Goal: Task Accomplishment & Management: Complete application form

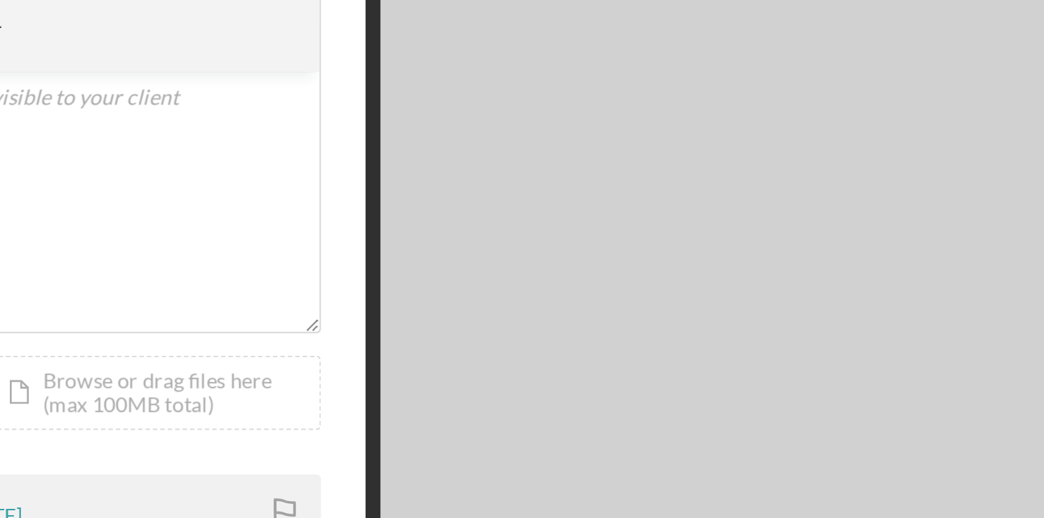
scroll to position [0, 1]
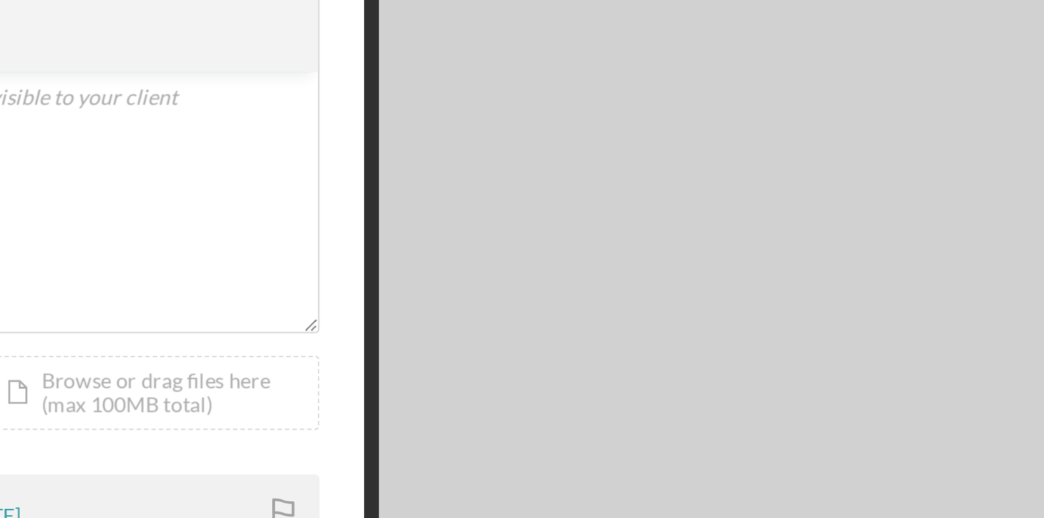
drag, startPoint x: 0, startPoint y: 0, endPoint x: 504, endPoint y: 396, distance: 640.8
click at [504, 396] on div "Malik Ruff 1 week ago 4806163722625135415.jpeg Icon/Star Move Documents" at bounding box center [452, 448] width 274 height 123
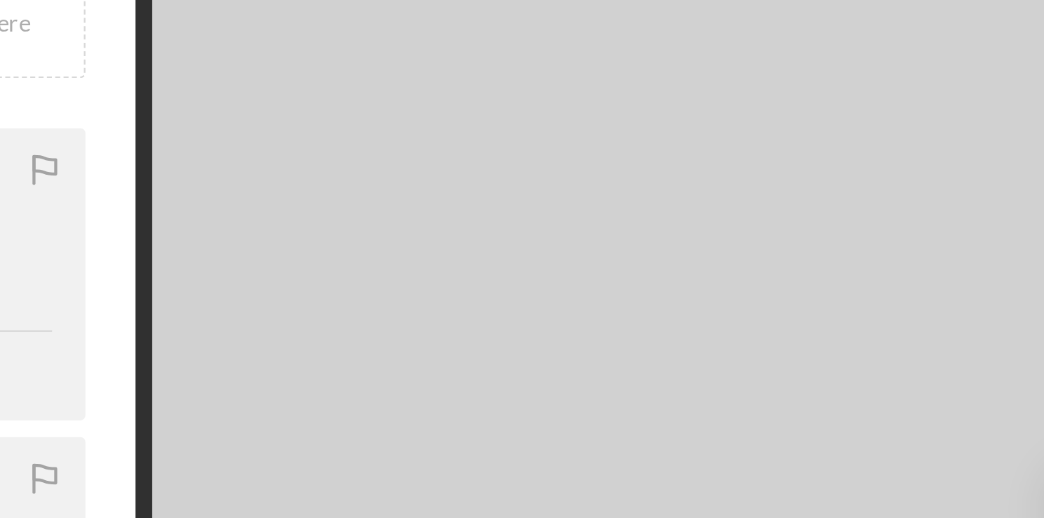
scroll to position [73, 0]
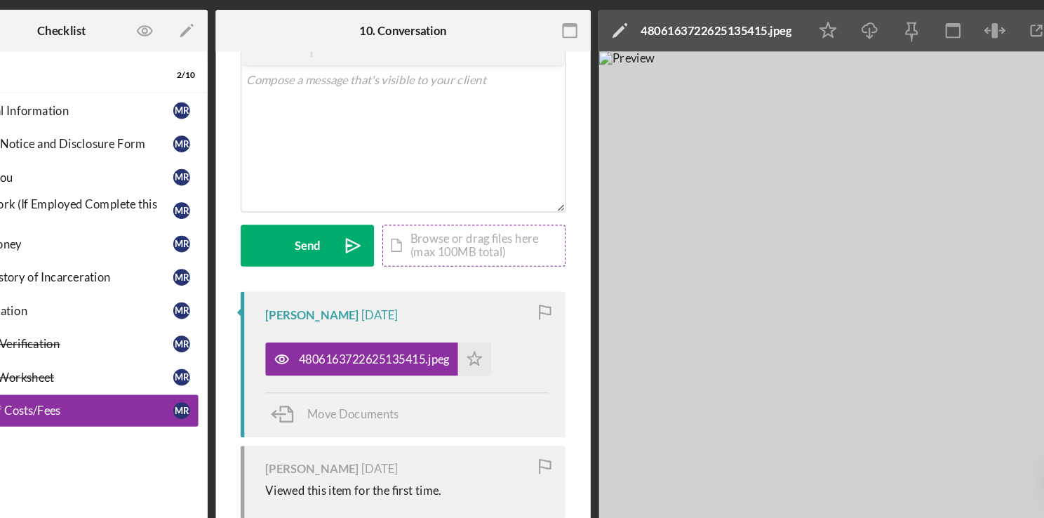
click at [462, 273] on div "Icon/Document Browse or drag files here (max 100MB total) Tap to choose files o…" at bounding box center [512, 275] width 154 height 35
click at [635, 197] on img at bounding box center [828, 311] width 421 height 399
click at [925, 400] on img at bounding box center [828, 311] width 421 height 399
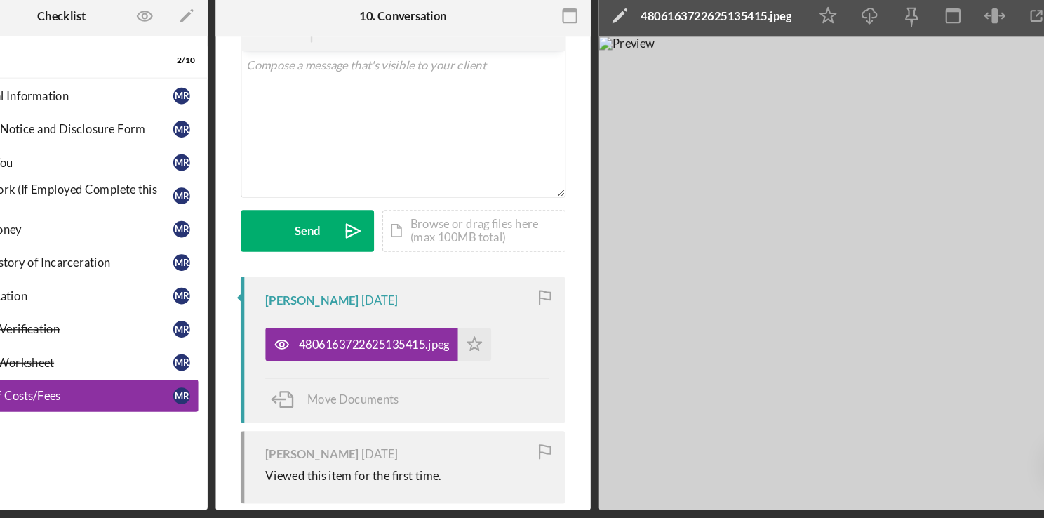
scroll to position [0, 0]
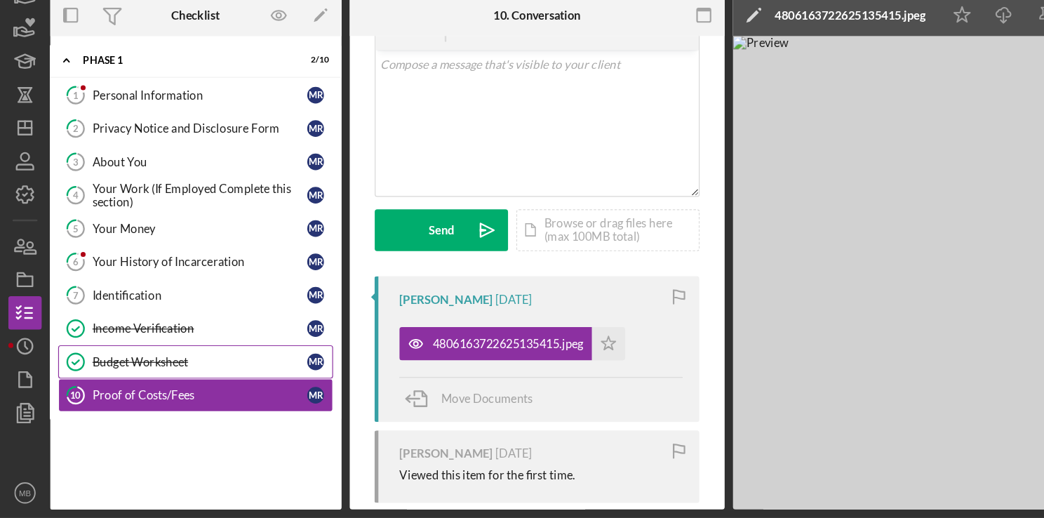
click at [130, 387] on div "Budget Worksheet" at bounding box center [168, 386] width 181 height 11
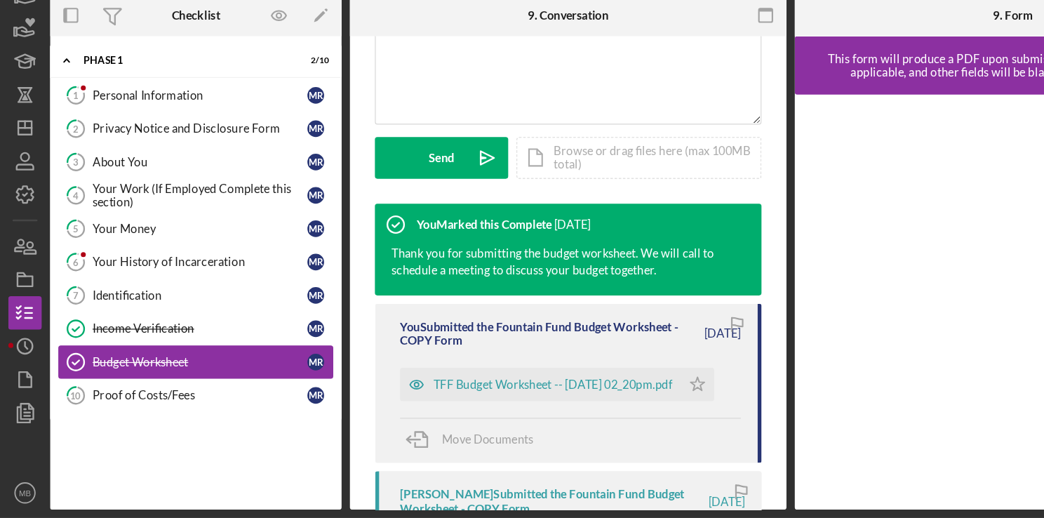
scroll to position [342, 0]
click at [503, 410] on div "TFF Budget Worksheet -- 2025-09-04 02_20pm.pdf" at bounding box center [465, 405] width 201 height 11
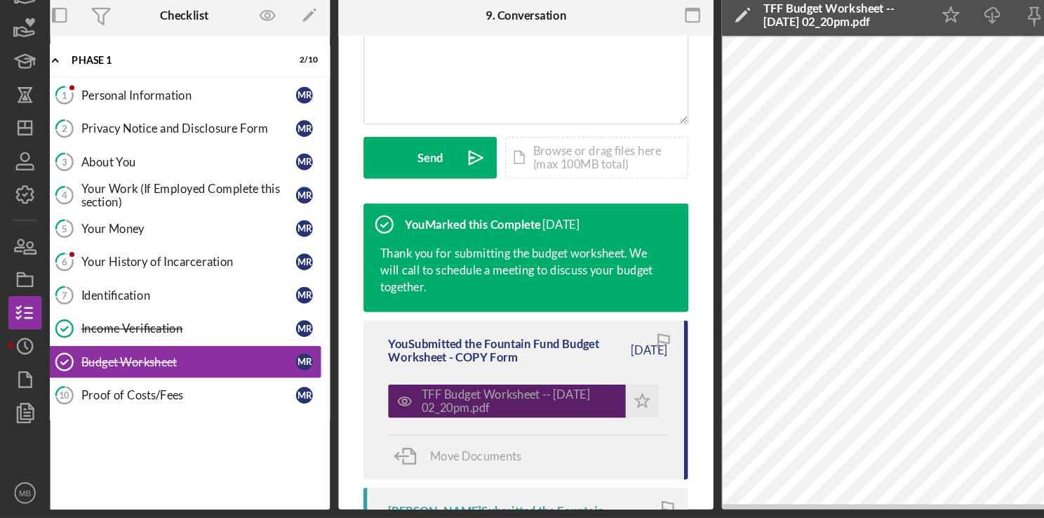
scroll to position [0, 0]
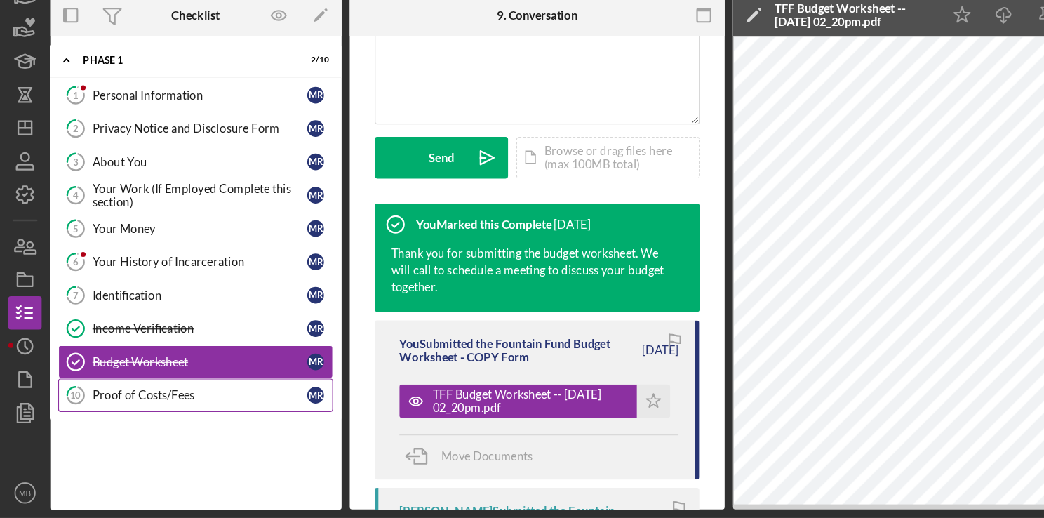
click at [135, 415] on div "Proof of Costs/Fees" at bounding box center [168, 414] width 181 height 11
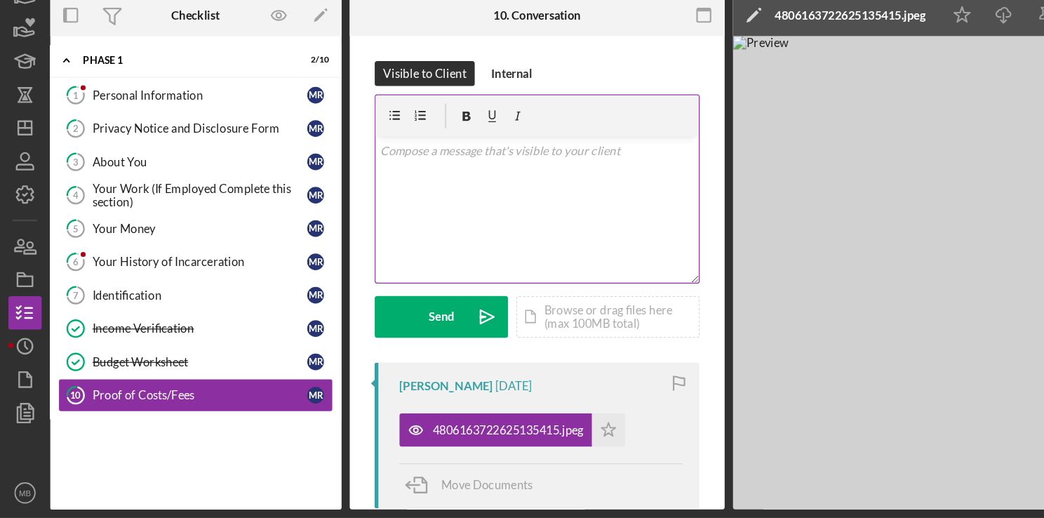
scroll to position [0, 1]
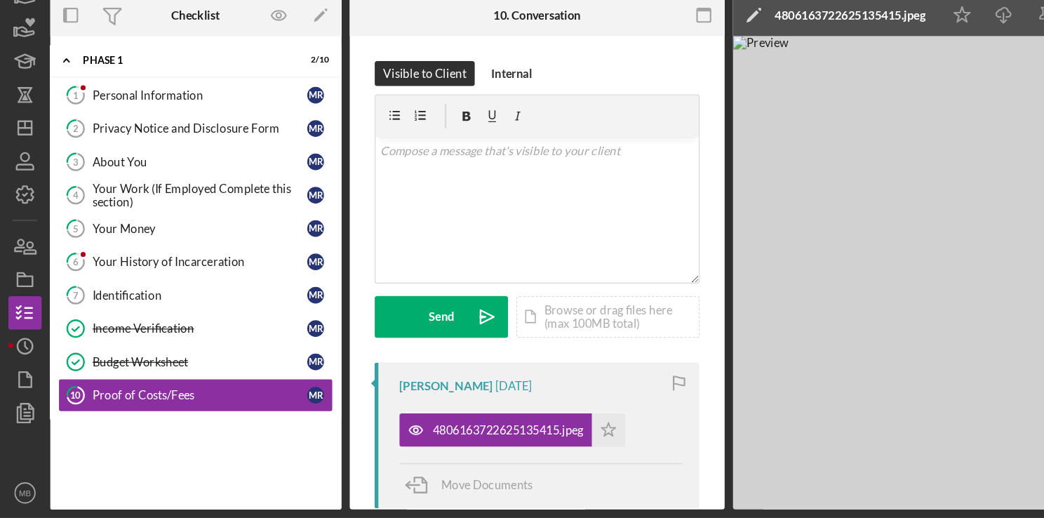
scroll to position [0, 0]
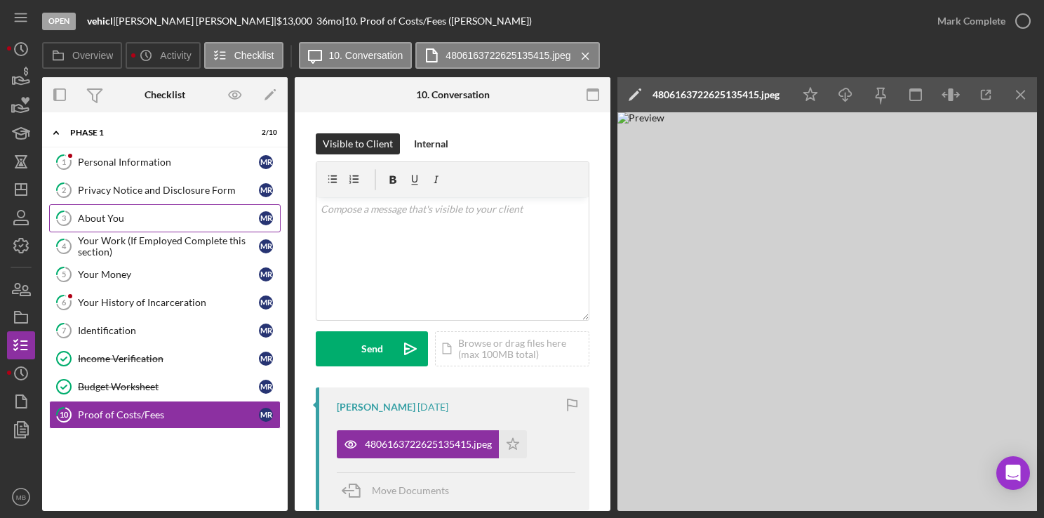
click at [112, 223] on link "3 About You M R" at bounding box center [165, 218] width 232 height 28
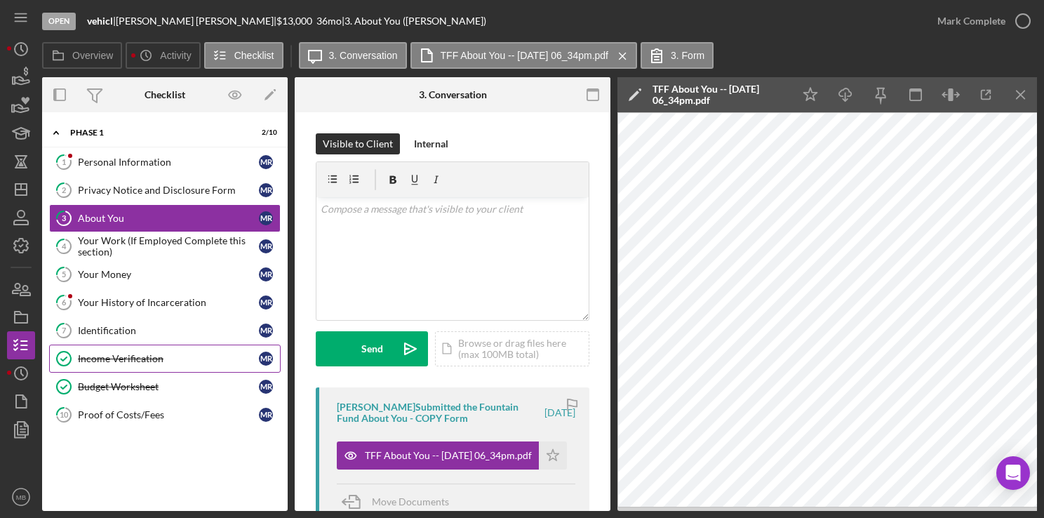
click at [137, 359] on div "Income Verification" at bounding box center [168, 358] width 181 height 11
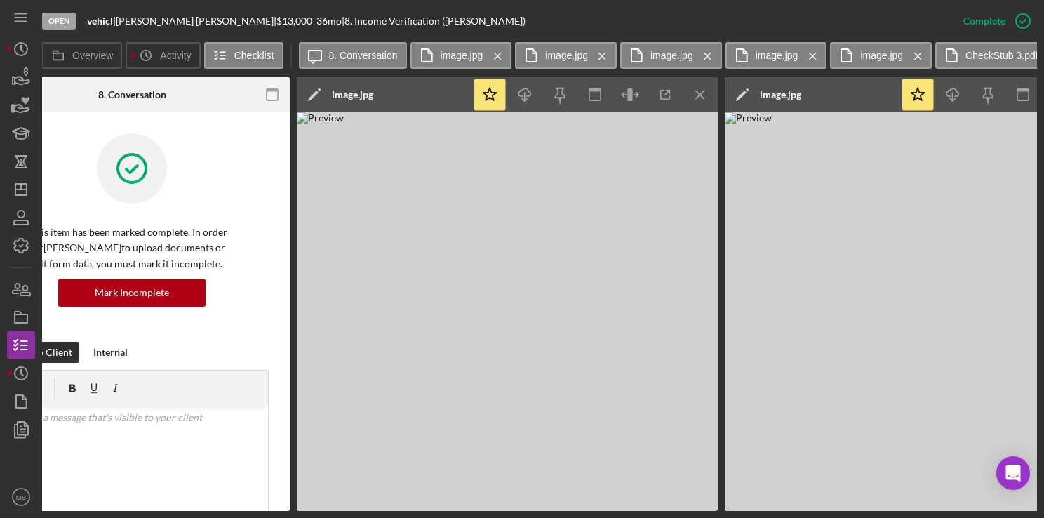
scroll to position [0, 322]
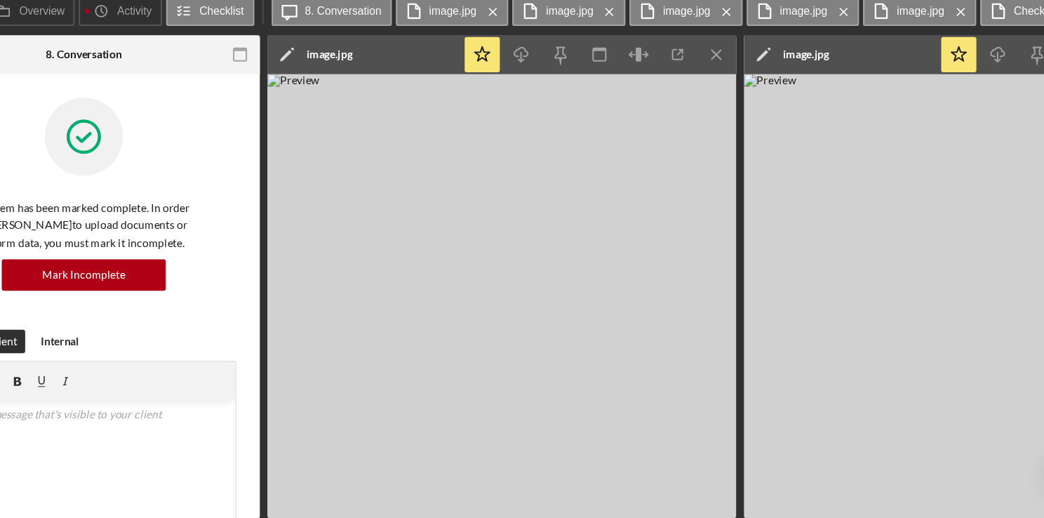
click at [618, 300] on img at bounding box center [505, 311] width 421 height 399
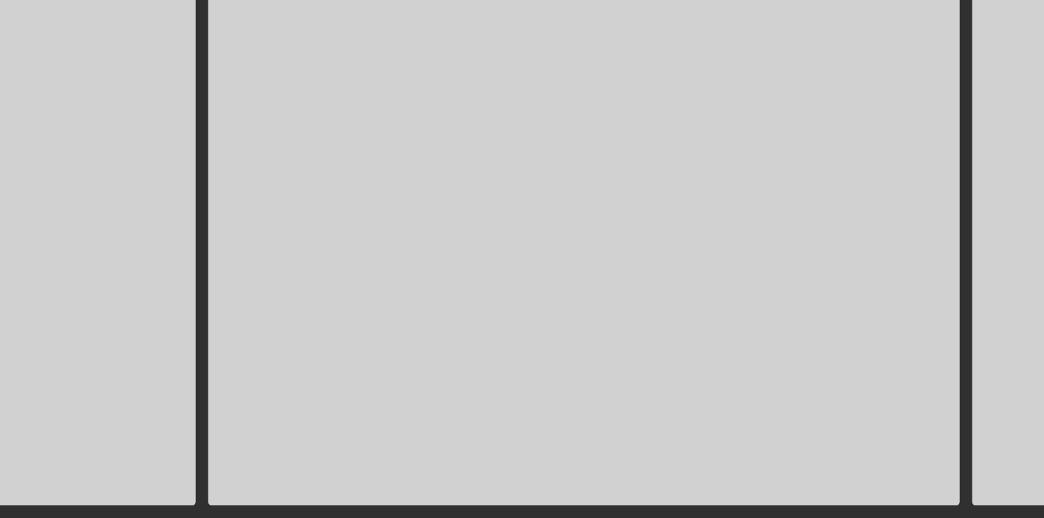
scroll to position [0, 0]
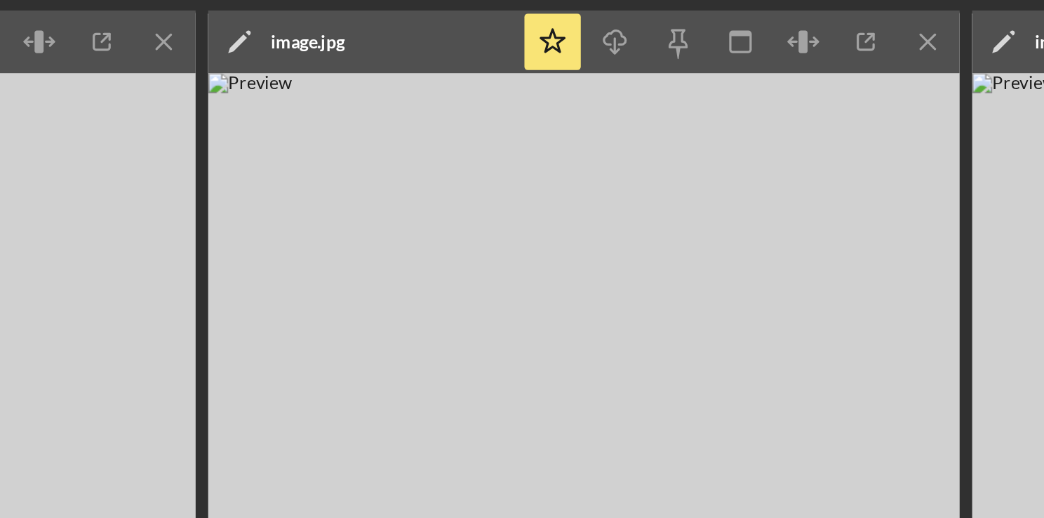
click at [597, 307] on img at bounding box center [574, 311] width 421 height 399
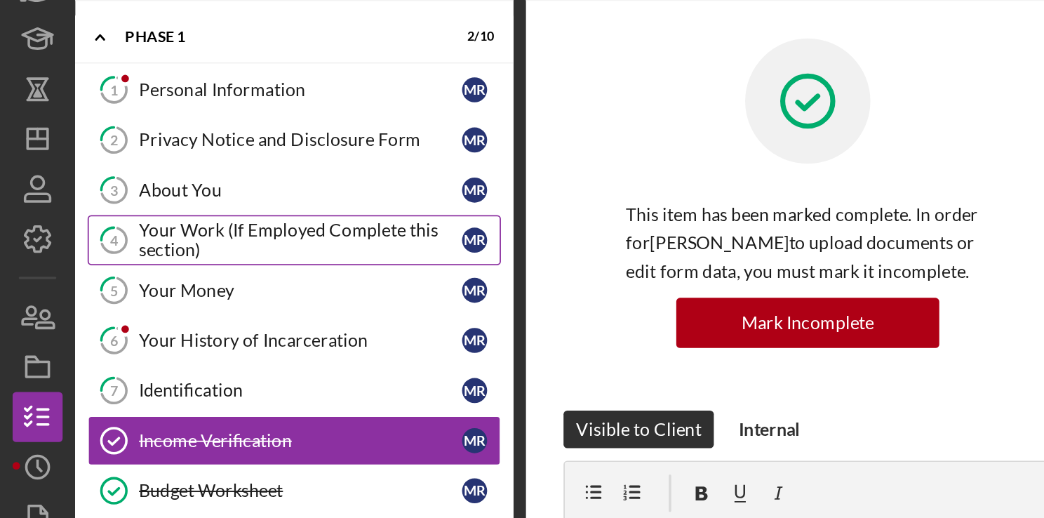
click at [171, 243] on div "Your Work (If Employed Complete this section)" at bounding box center [168, 246] width 181 height 22
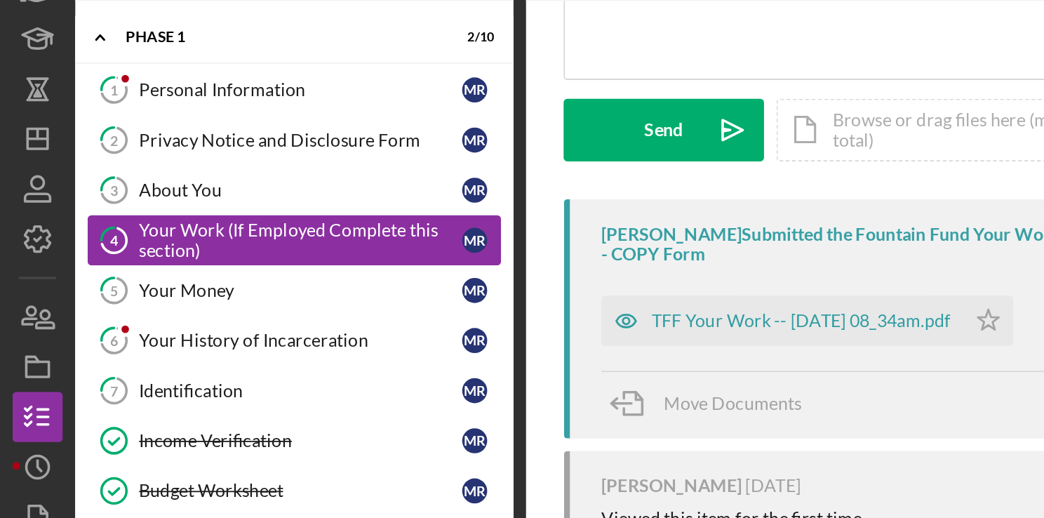
scroll to position [208, 0]
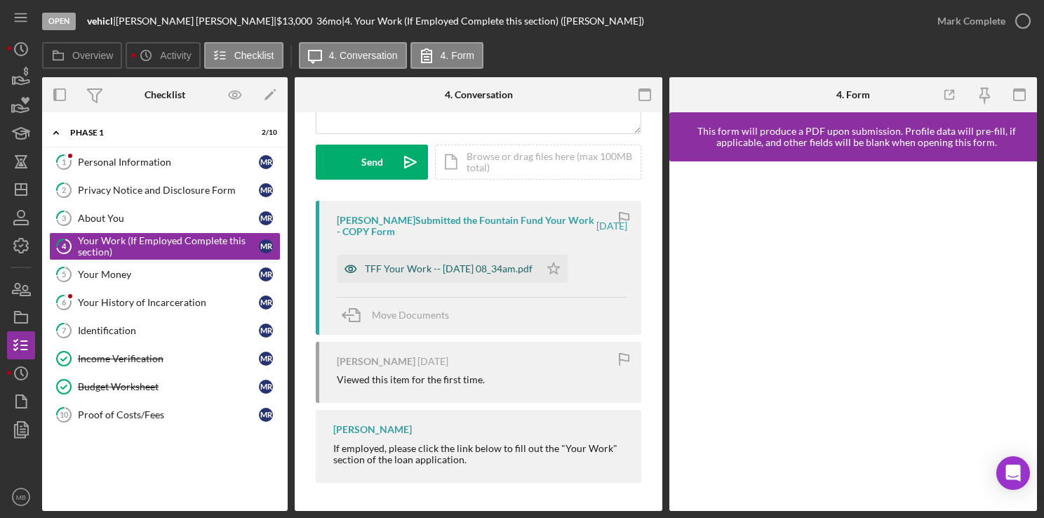
click at [494, 259] on div "TFF Your Work -- 2025-09-03 08_34am.pdf" at bounding box center [438, 269] width 203 height 28
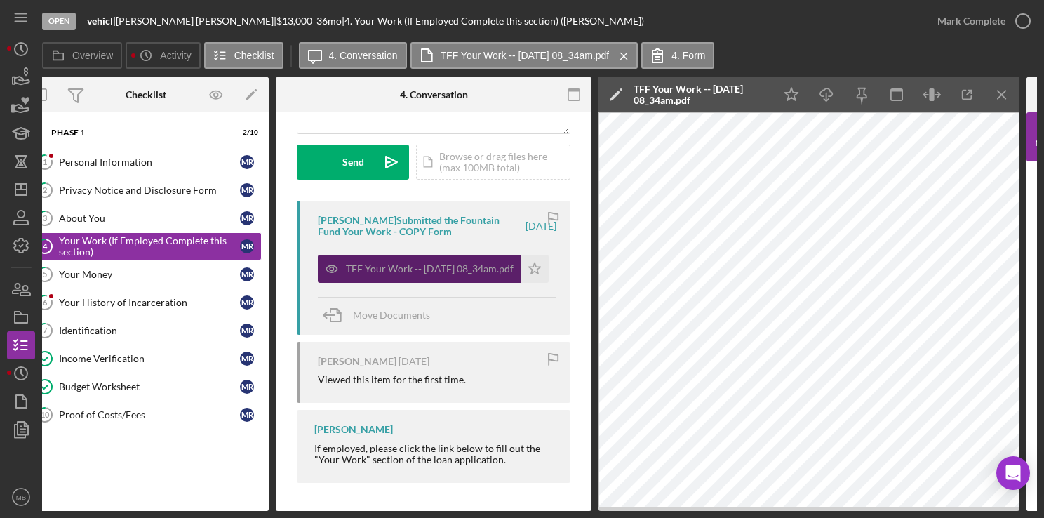
scroll to position [0, 0]
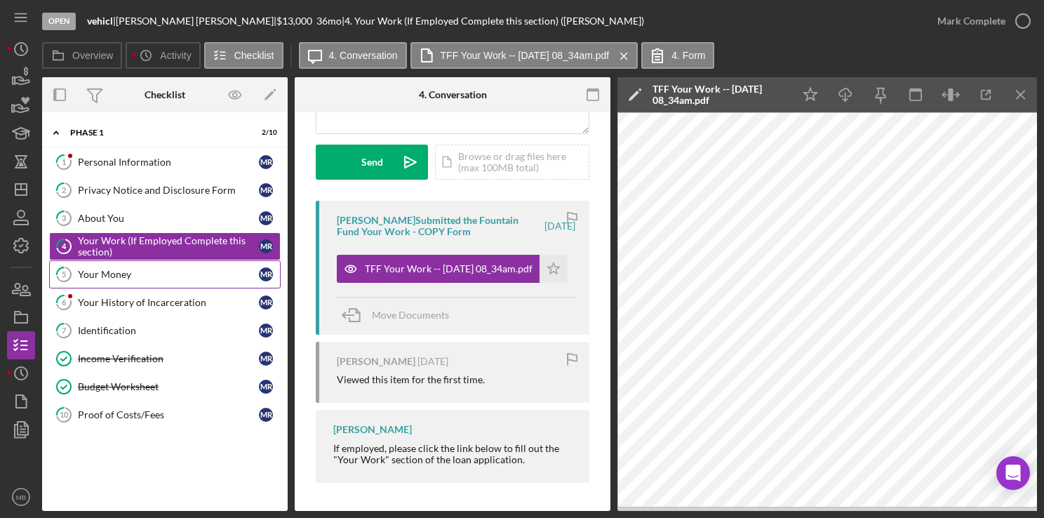
click at [115, 275] on div "Your Money" at bounding box center [168, 274] width 181 height 11
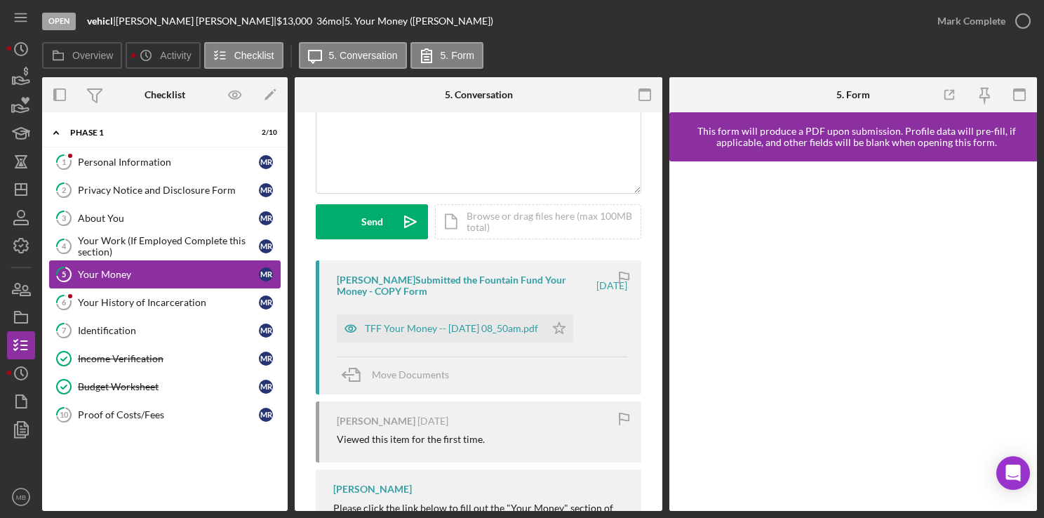
scroll to position [197, 0]
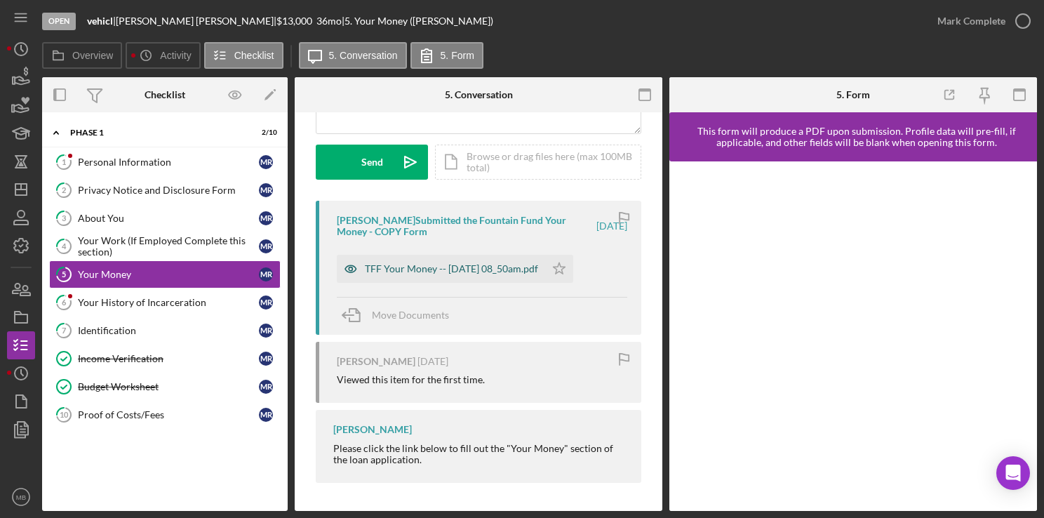
click at [528, 269] on div "TFF Your Money -- 2025-09-03 08_50am.pdf" at bounding box center [441, 269] width 208 height 28
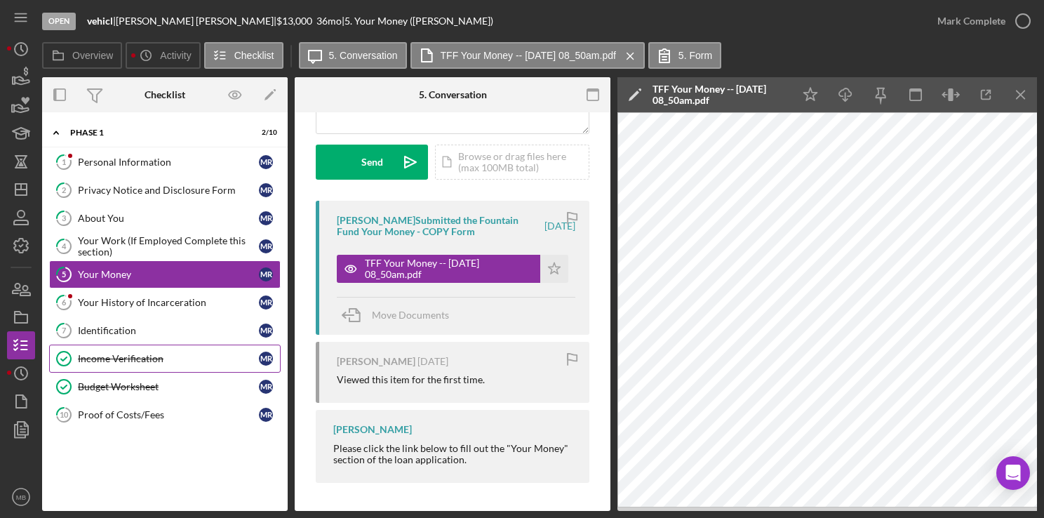
click at [123, 362] on link "Income Verification Income Verification M R" at bounding box center [165, 359] width 232 height 28
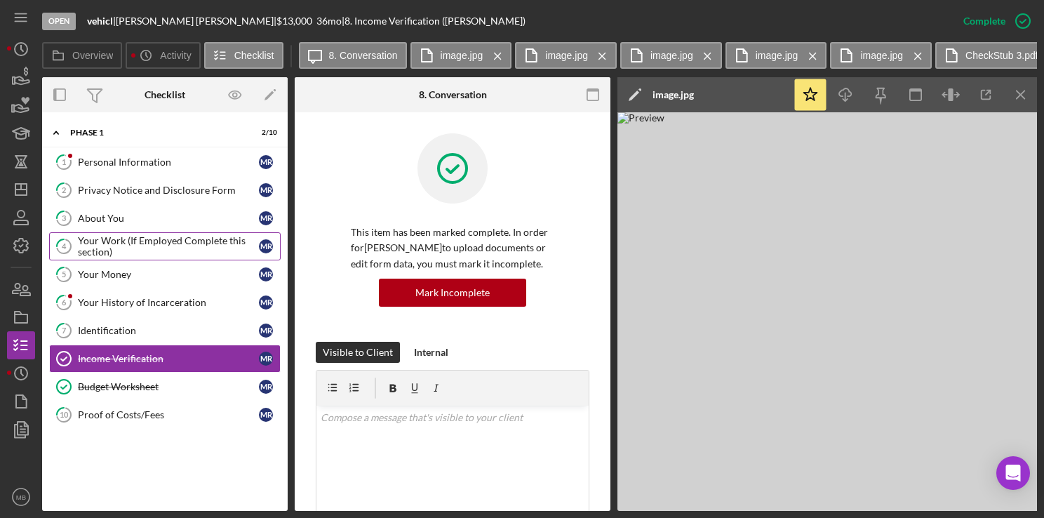
click at [149, 247] on div "Your Work (If Employed Complete this section)" at bounding box center [168, 246] width 181 height 22
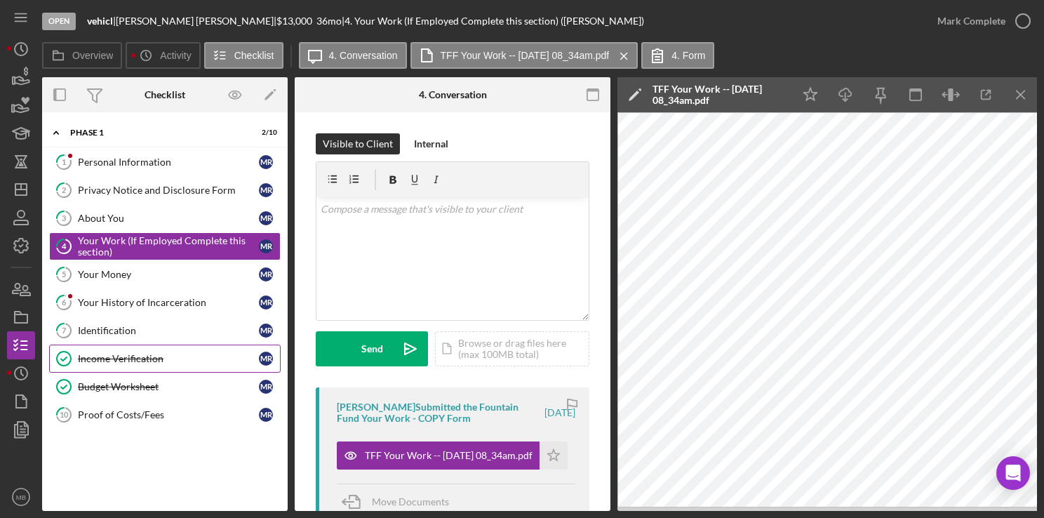
click at [134, 361] on div "Income Verification" at bounding box center [168, 358] width 181 height 11
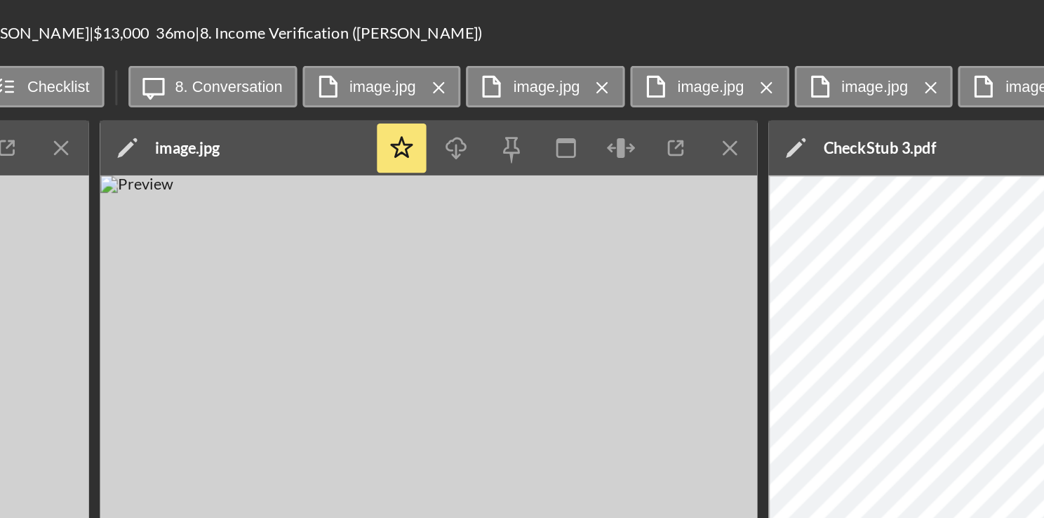
scroll to position [0, 2049]
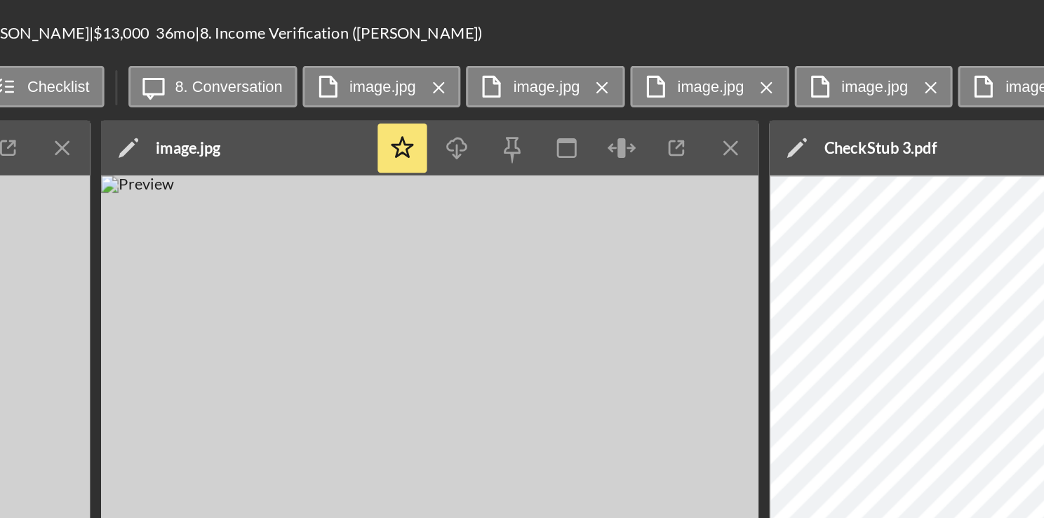
click at [676, 224] on img at bounding box center [491, 311] width 421 height 399
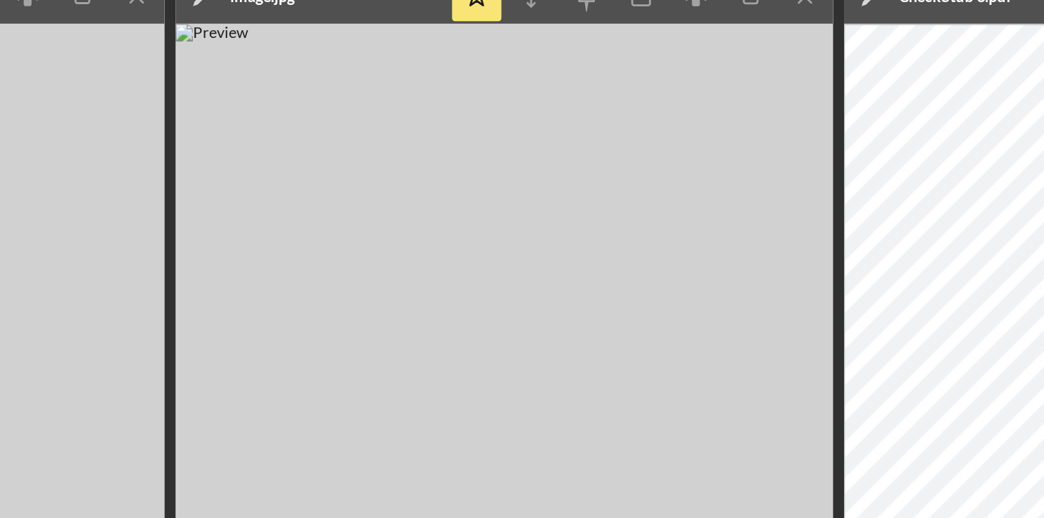
scroll to position [0, 2006]
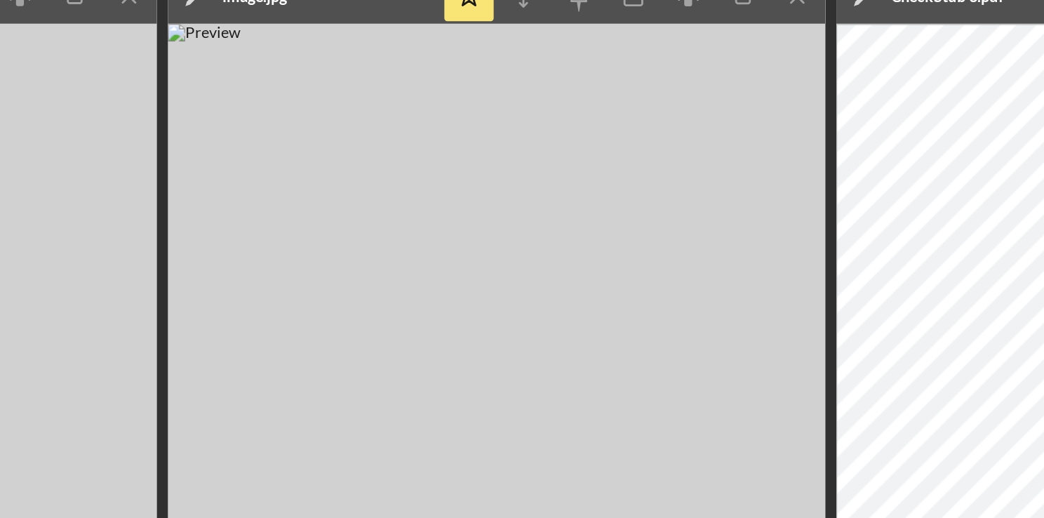
click at [681, 305] on img at bounding box center [534, 311] width 421 height 399
click at [674, 295] on img at bounding box center [534, 311] width 421 height 399
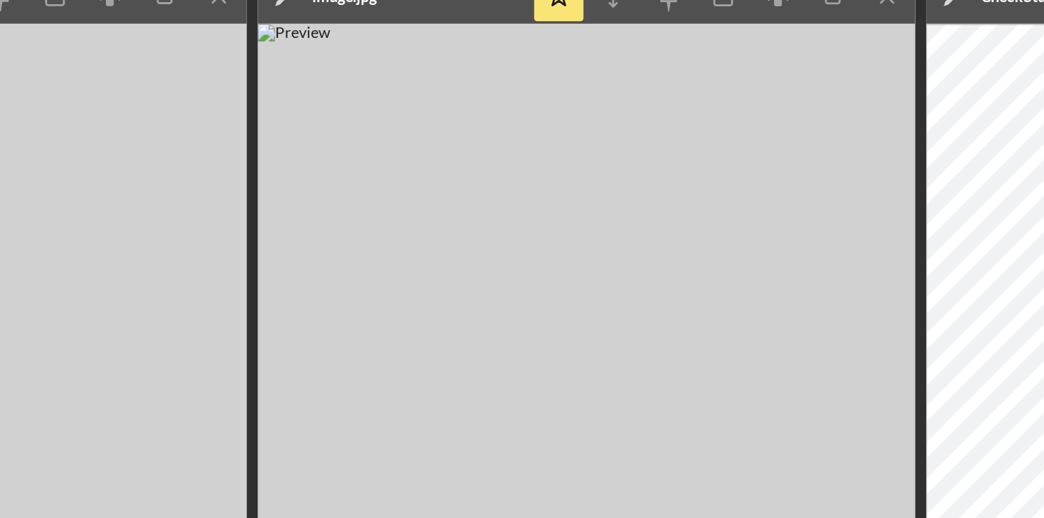
scroll to position [0, 1950]
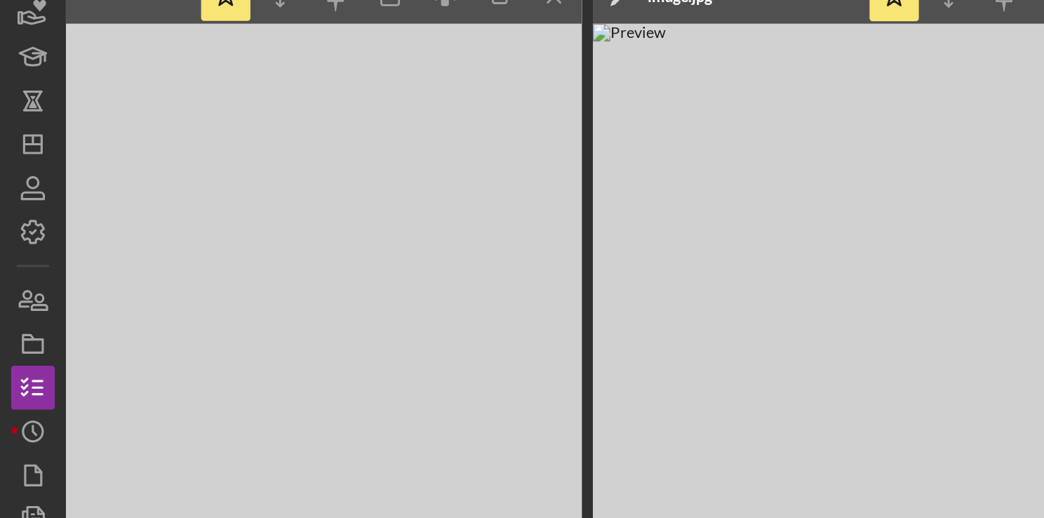
click at [201, 253] on img at bounding box center [162, 311] width 421 height 399
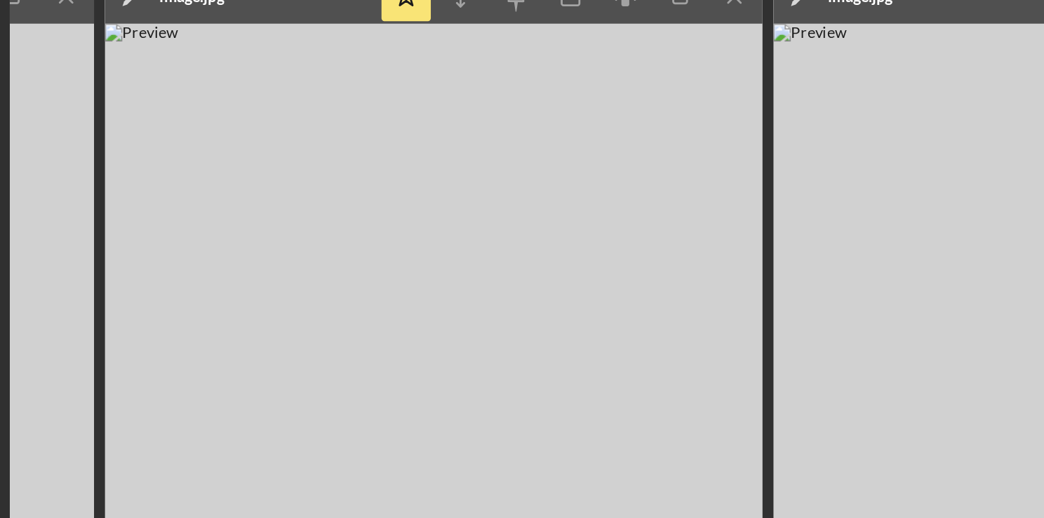
scroll to position [0, 286]
click at [504, 184] on img at bounding box center [313, 311] width 421 height 399
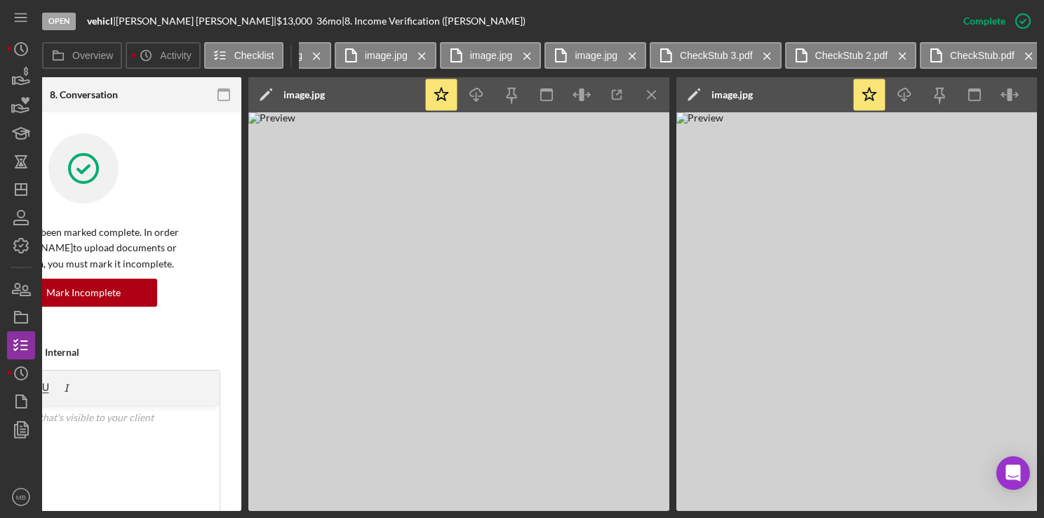
scroll to position [0, 0]
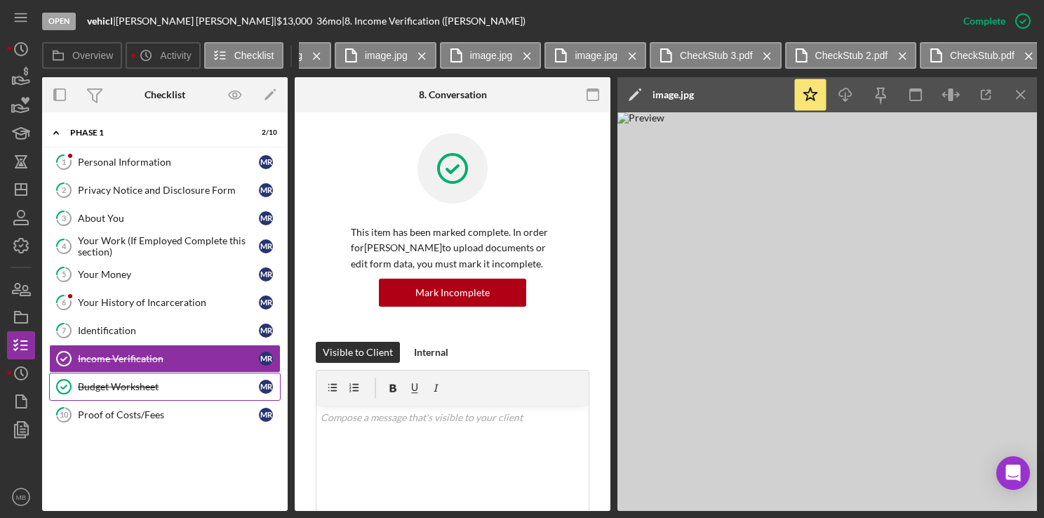
click at [147, 392] on link "Budget Worksheet Budget Worksheet M R" at bounding box center [165, 387] width 232 height 28
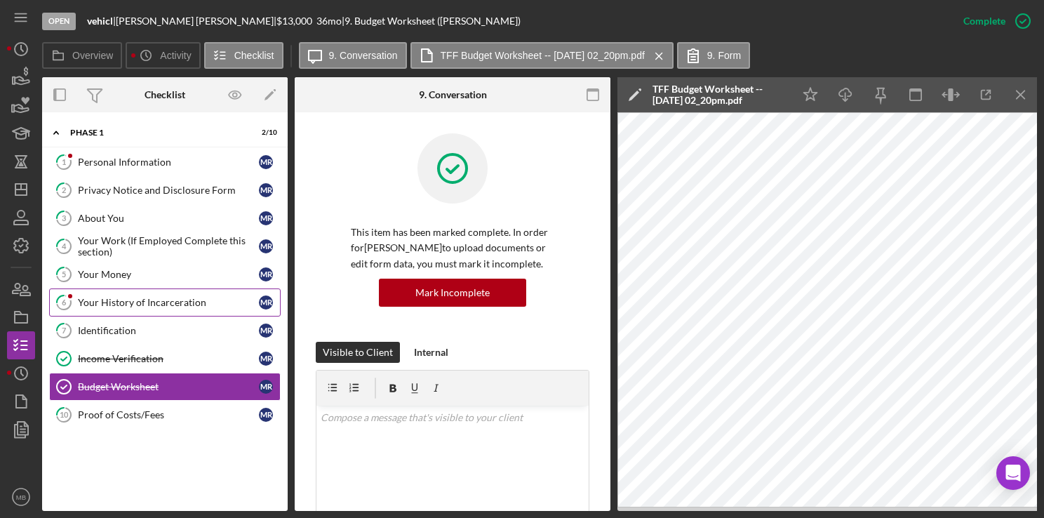
click at [166, 307] on link "6 Your History of Incarceration M R" at bounding box center [165, 302] width 232 height 28
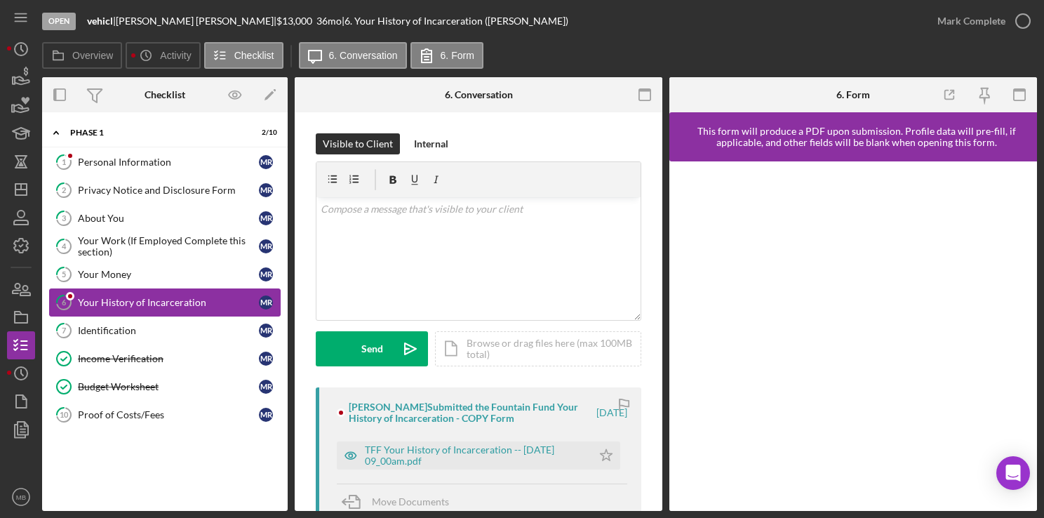
scroll to position [65, 0]
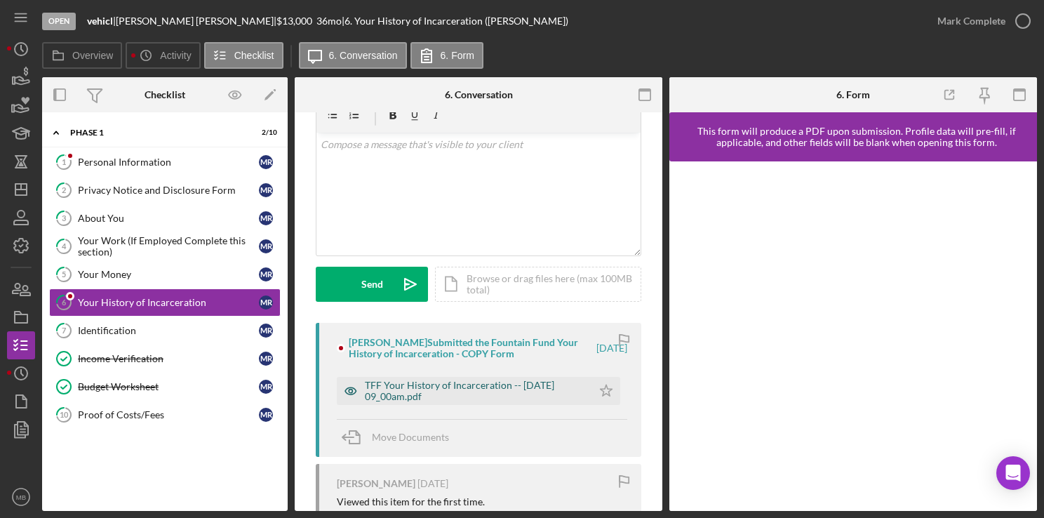
click at [474, 401] on div "TFF Your History of Incarceration -- 2025-09-03 09_00am.pdf" at bounding box center [475, 391] width 220 height 22
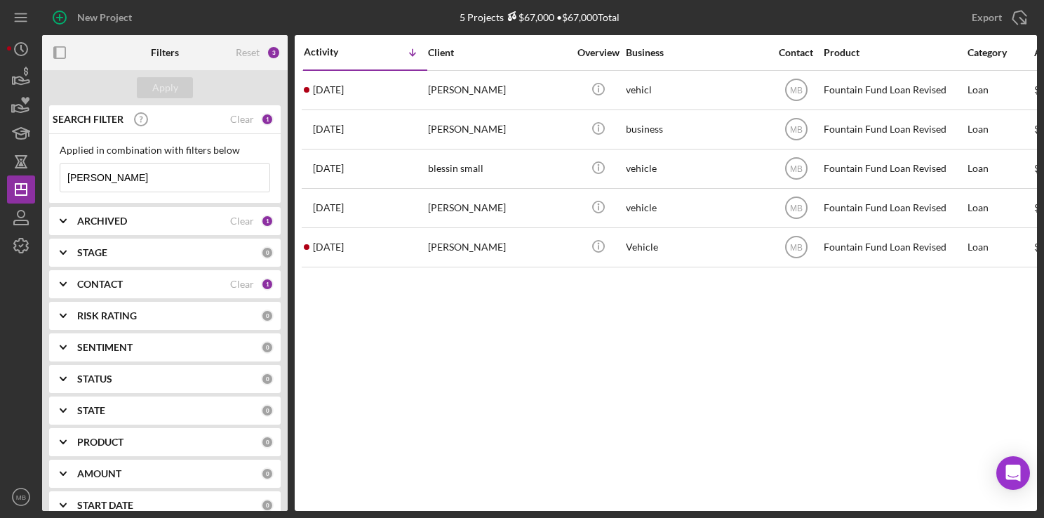
click at [197, 182] on input "[PERSON_NAME]" at bounding box center [164, 178] width 209 height 28
type input "r"
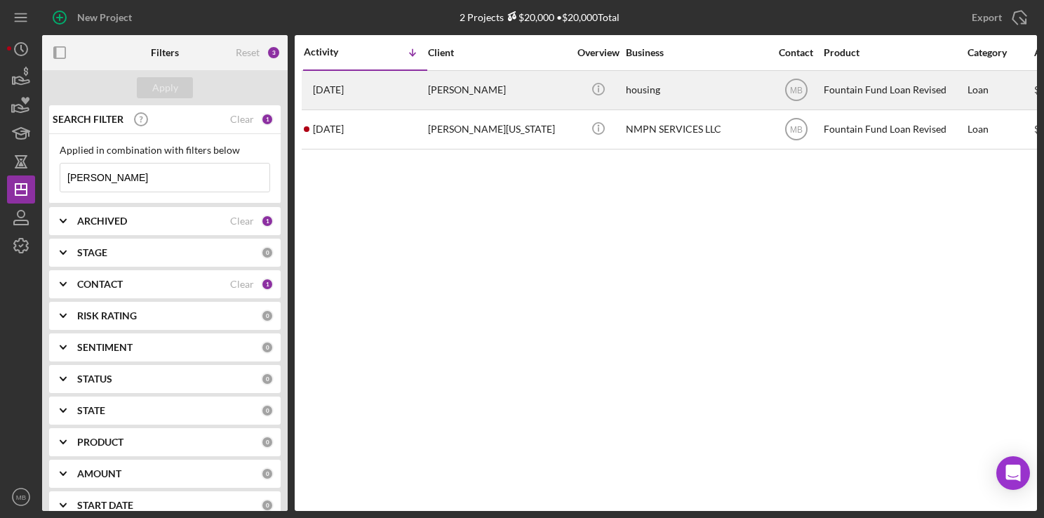
type input "[PERSON_NAME]"
click at [427, 88] on td "[DATE] [PERSON_NAME]" at bounding box center [365, 89] width 124 height 39
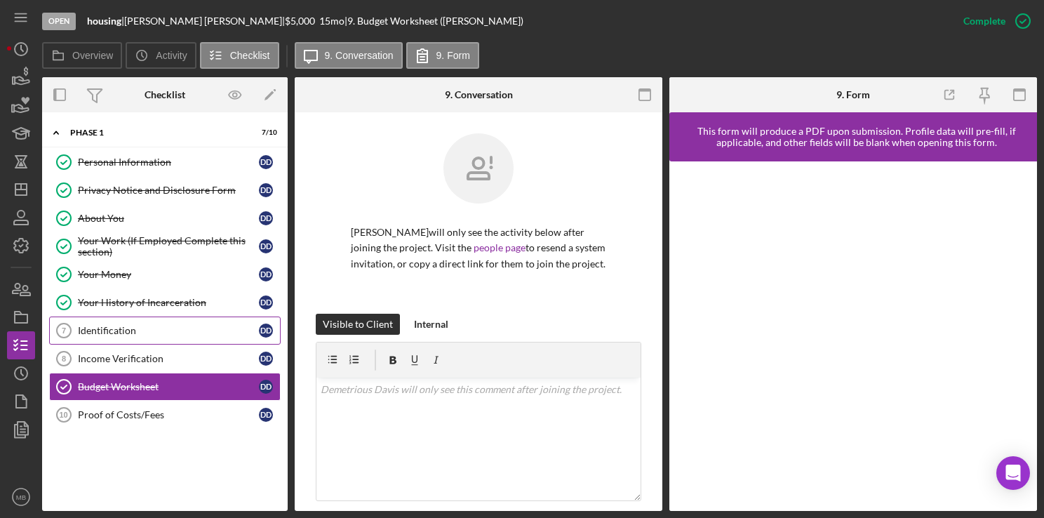
click at [124, 325] on div "Identification" at bounding box center [168, 330] width 181 height 11
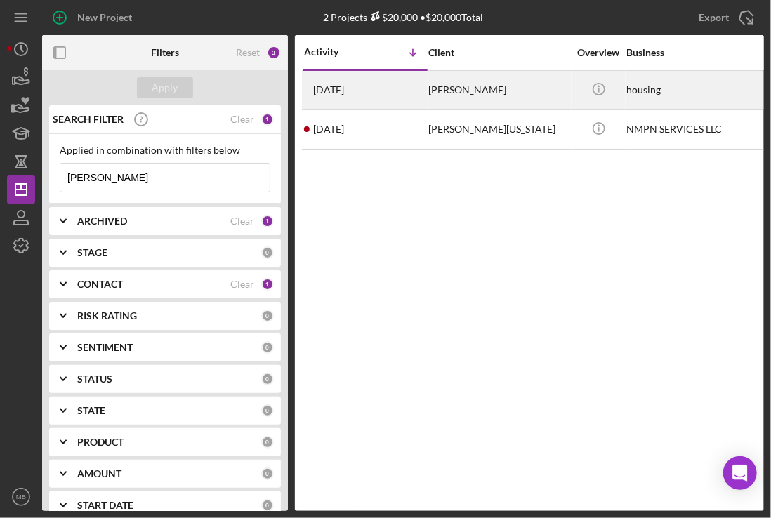
click at [380, 83] on div "[DATE] [PERSON_NAME]" at bounding box center [365, 90] width 123 height 37
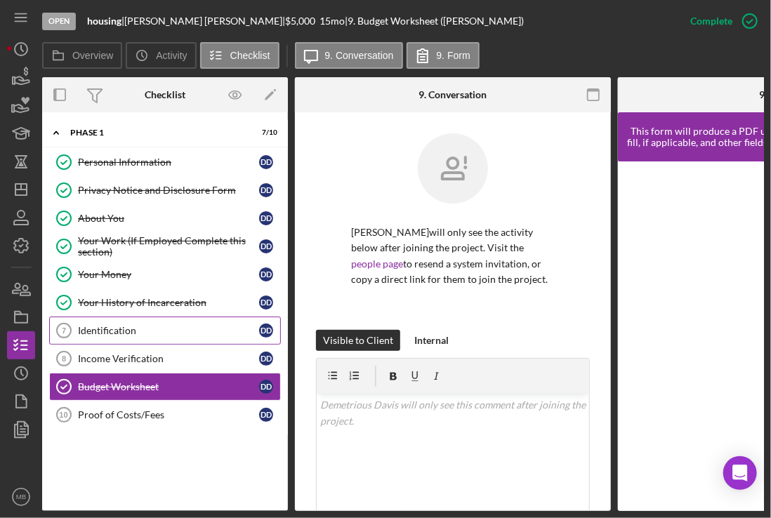
click at [147, 320] on link "Identification 7 Identification D D" at bounding box center [165, 331] width 232 height 28
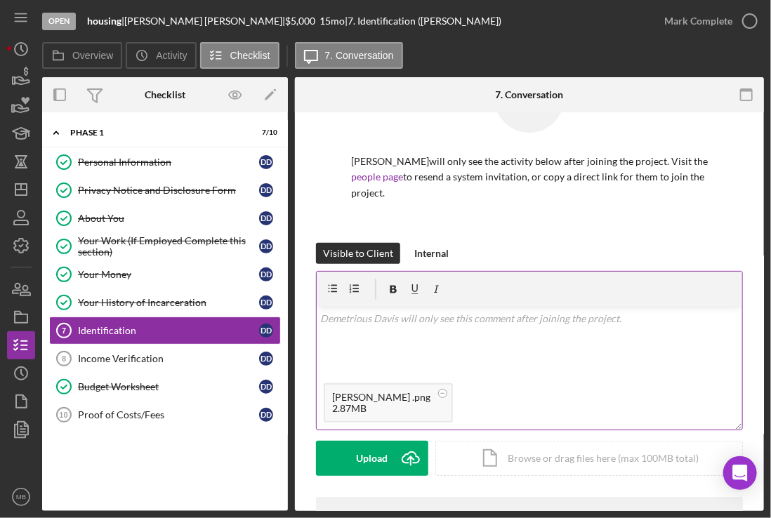
scroll to position [190, 0]
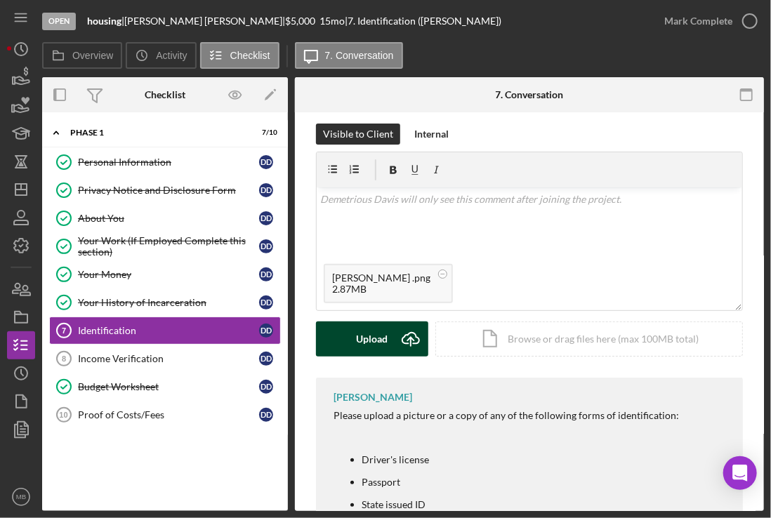
click at [385, 345] on div "Upload" at bounding box center [373, 338] width 32 height 35
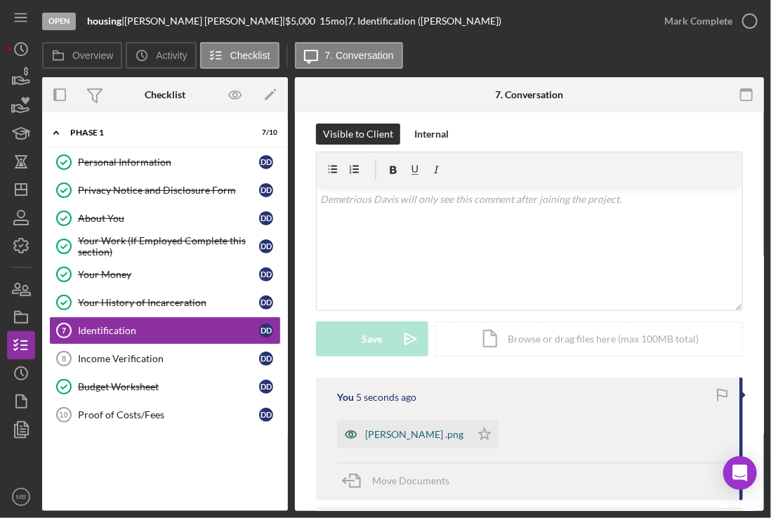
click at [399, 432] on div "[PERSON_NAME] .png" at bounding box center [414, 434] width 98 height 11
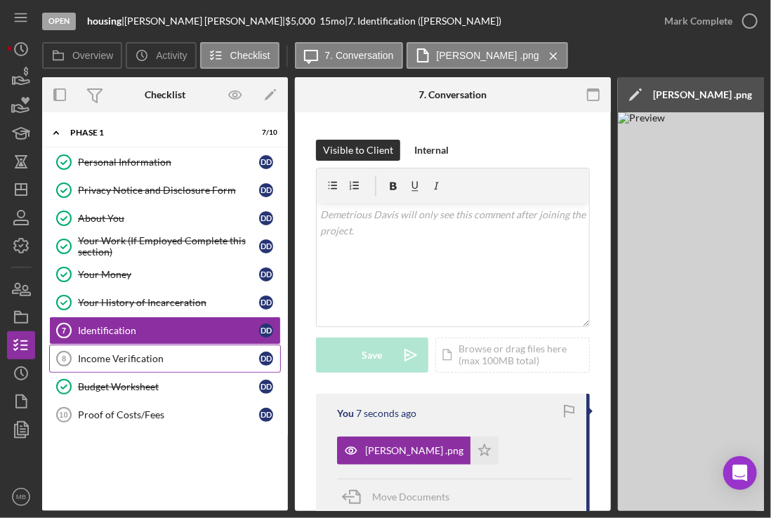
click at [143, 355] on div "Income Verification" at bounding box center [168, 358] width 181 height 11
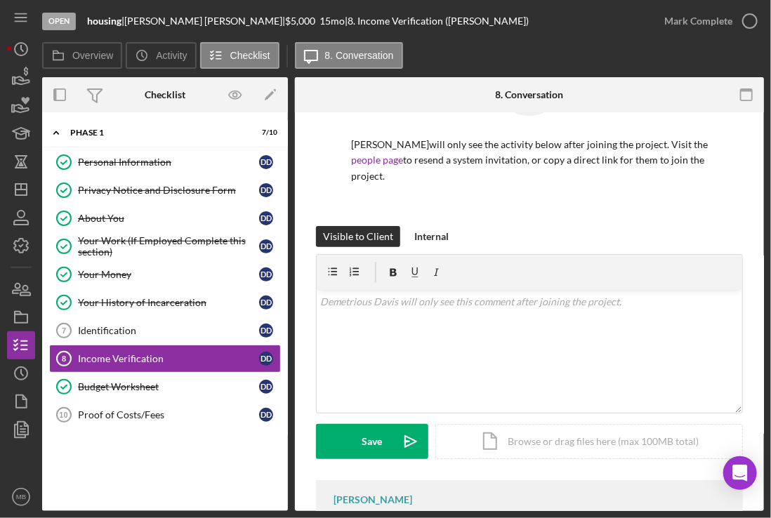
scroll to position [146, 0]
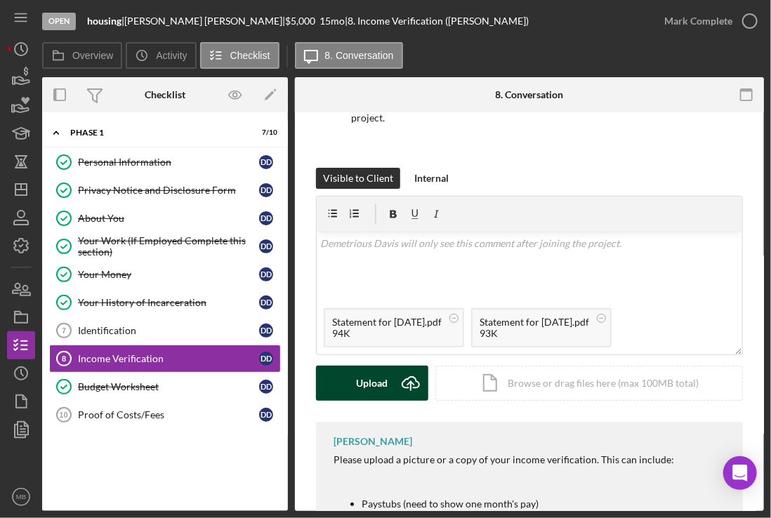
click at [407, 384] on polyline "submit" at bounding box center [410, 384] width 6 height 4
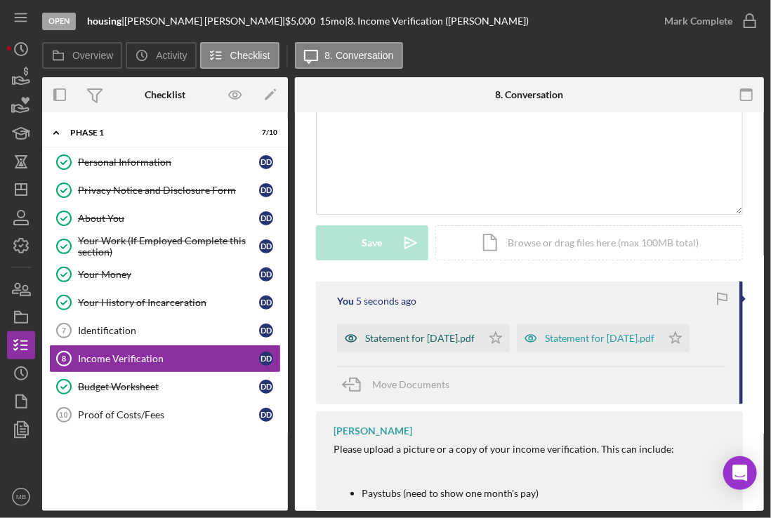
click at [455, 342] on div "Statement for [DATE].pdf" at bounding box center [419, 338] width 109 height 11
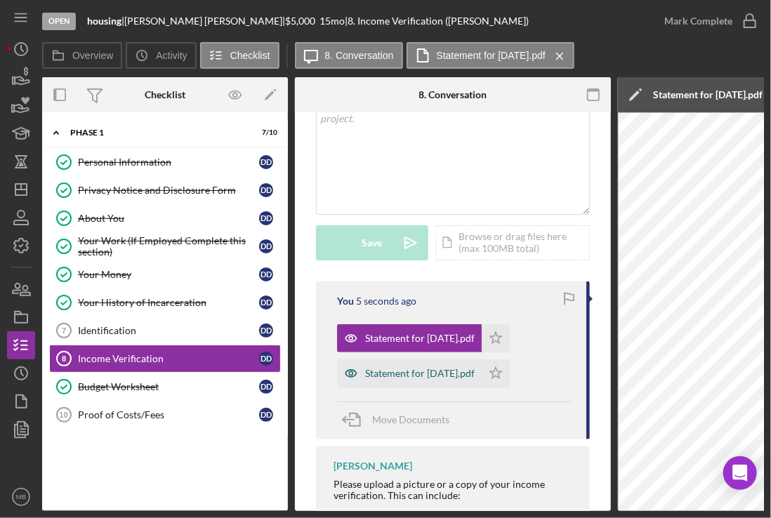
click at [437, 385] on div "Statement for [DATE].pdf" at bounding box center [409, 373] width 145 height 28
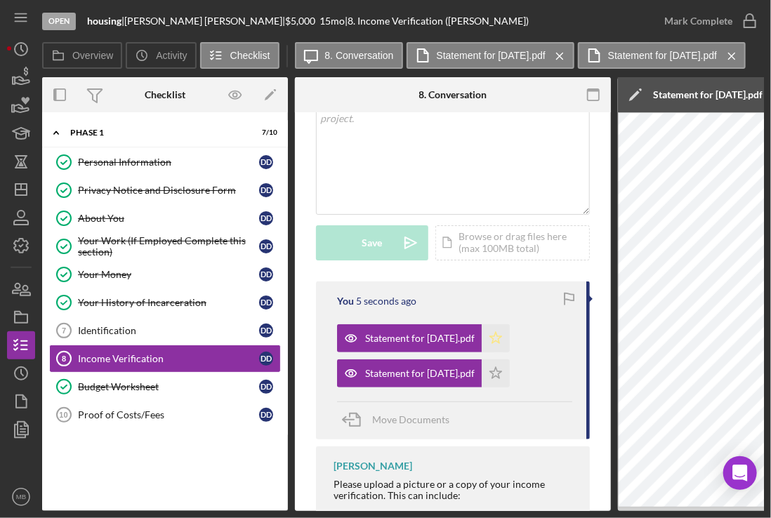
click at [510, 340] on icon "Icon/Star" at bounding box center [495, 338] width 28 height 28
click at [510, 380] on icon "Icon/Star" at bounding box center [495, 373] width 28 height 28
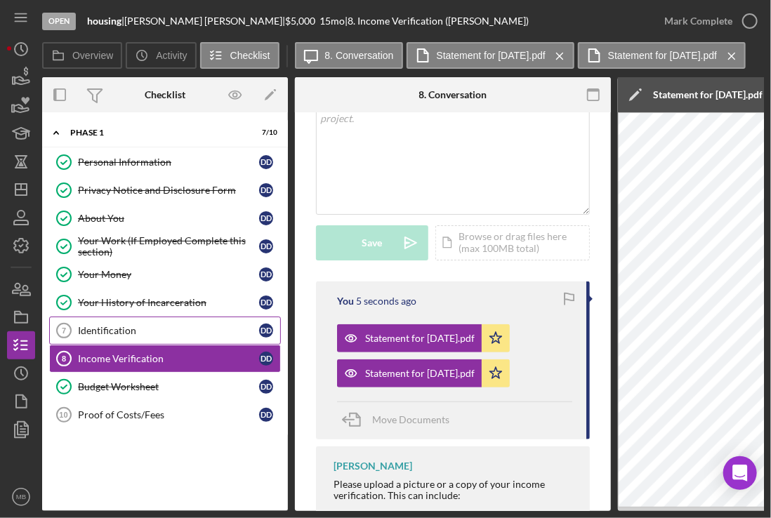
click at [115, 327] on div "Identification" at bounding box center [168, 330] width 181 height 11
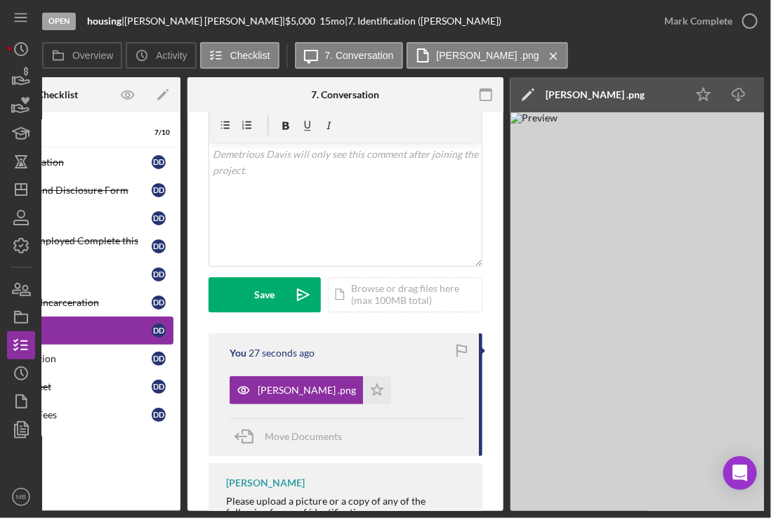
scroll to position [266, 0]
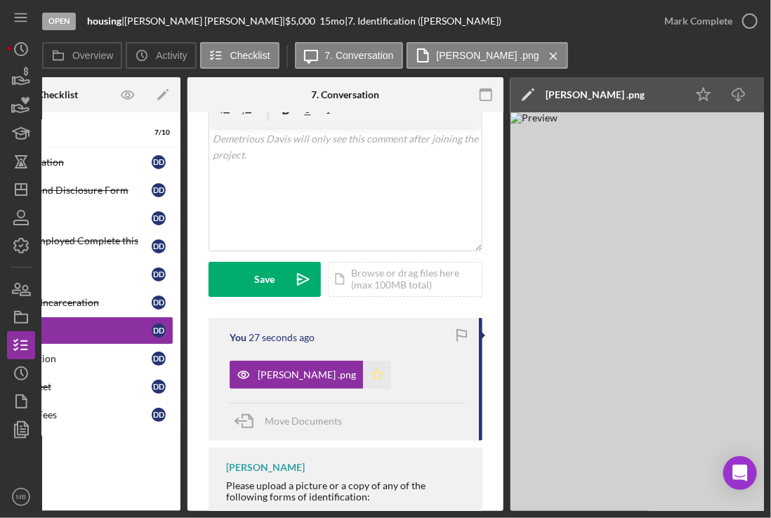
click at [371, 378] on polygon "button" at bounding box center [377, 373] width 12 height 11
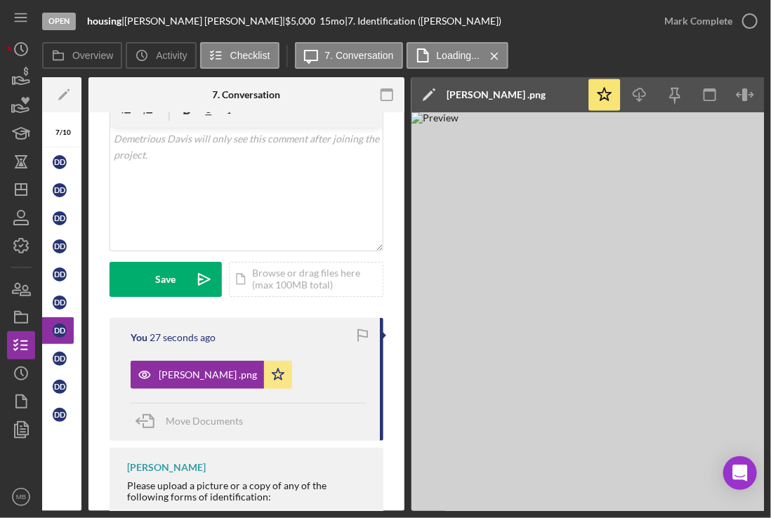
scroll to position [0, 214]
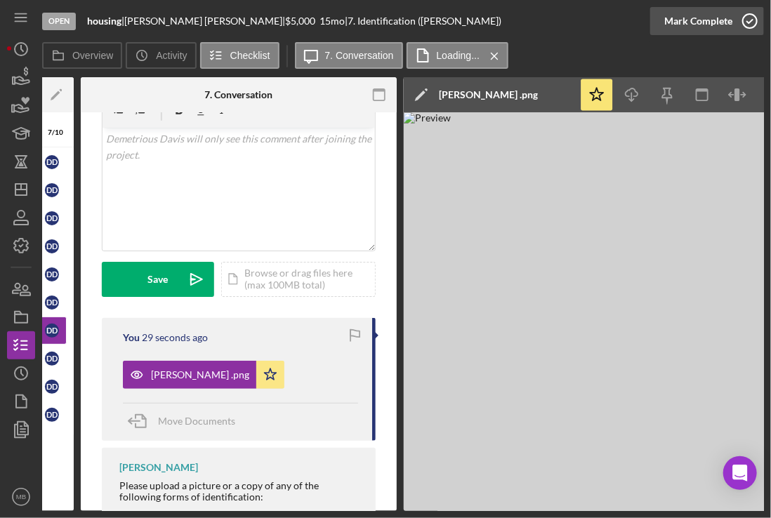
click at [747, 24] on icon "button" at bounding box center [749, 21] width 35 height 35
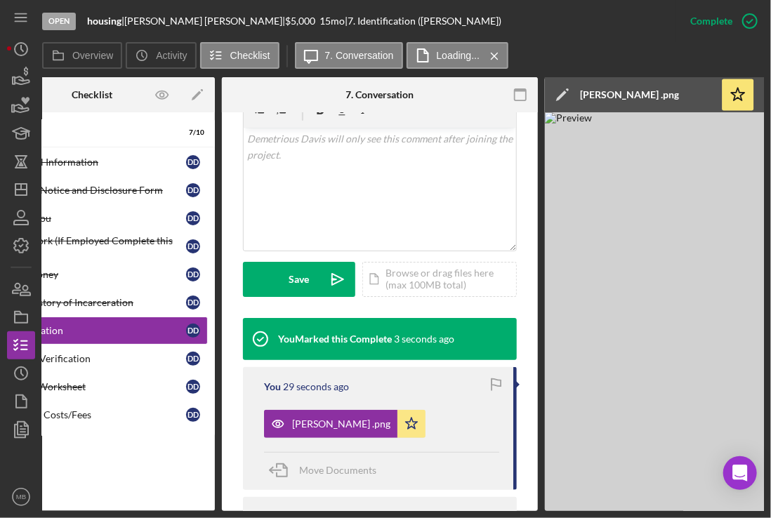
scroll to position [0, 0]
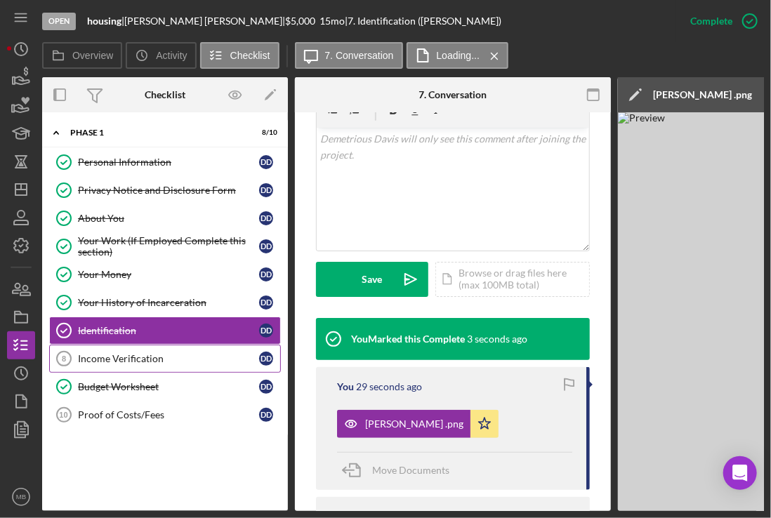
click at [141, 364] on link "Income Verification 8 Income Verification D D" at bounding box center [165, 359] width 232 height 28
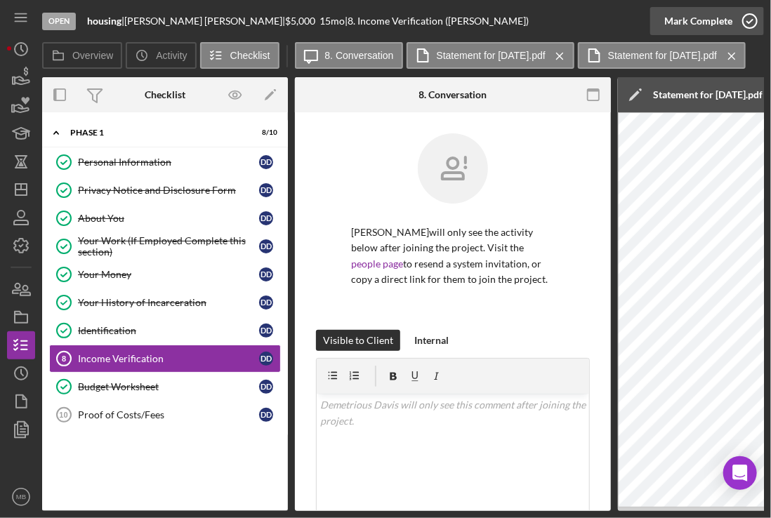
click at [748, 18] on icon "button" at bounding box center [749, 21] width 35 height 35
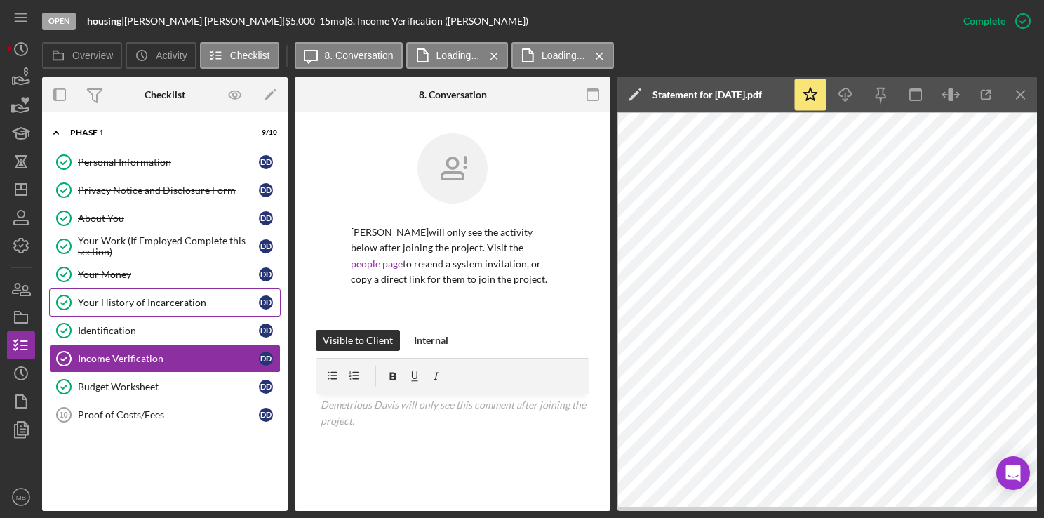
click at [166, 302] on div "Your History of Incarceration" at bounding box center [168, 302] width 181 height 11
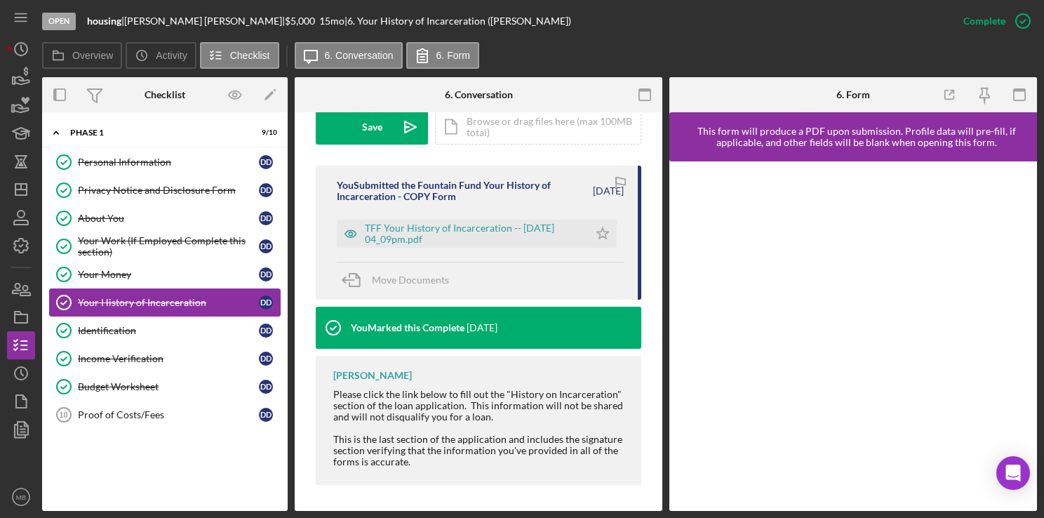
scroll to position [430, 0]
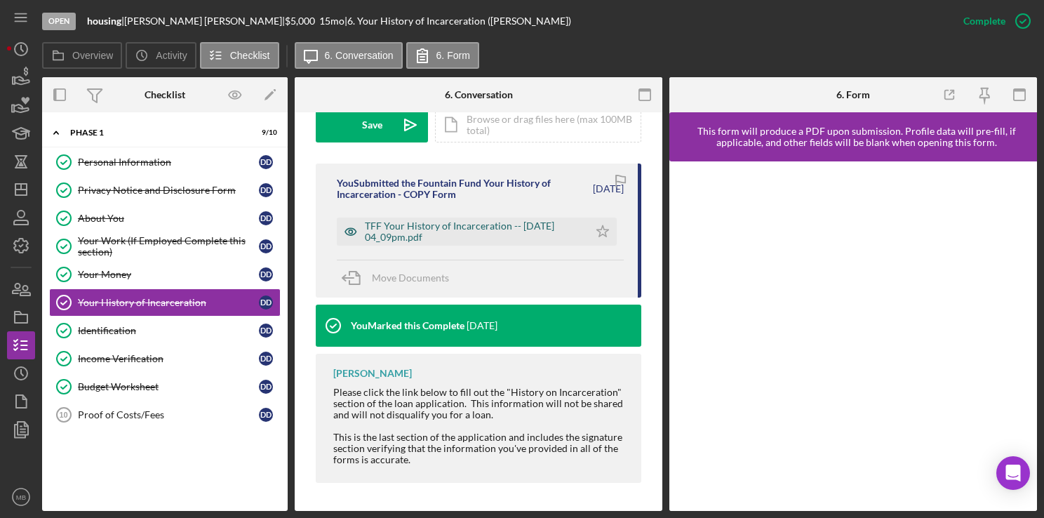
click at [509, 227] on div "TFF Your History of Incarceration -- [DATE] 04_09pm.pdf" at bounding box center [473, 231] width 217 height 22
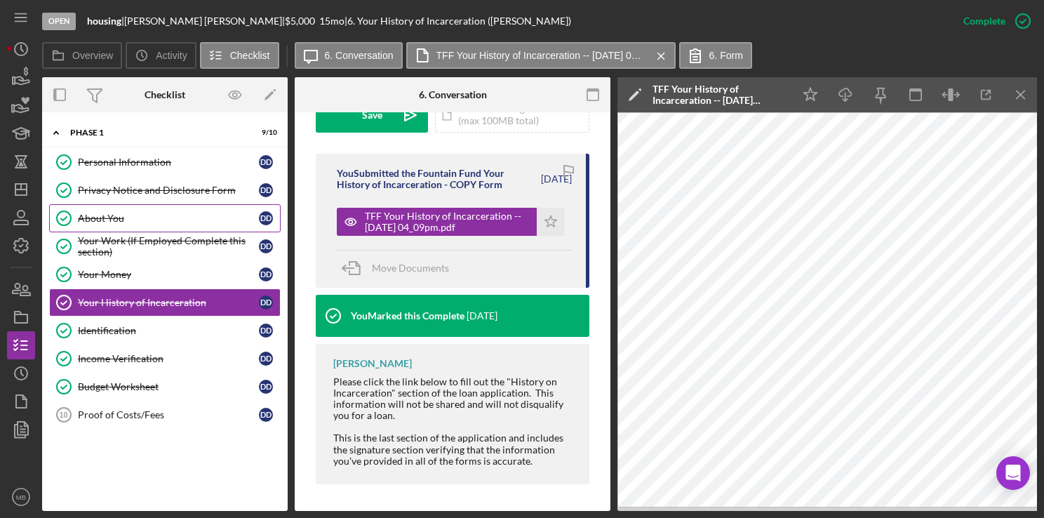
click at [145, 221] on div "About You" at bounding box center [168, 218] width 181 height 11
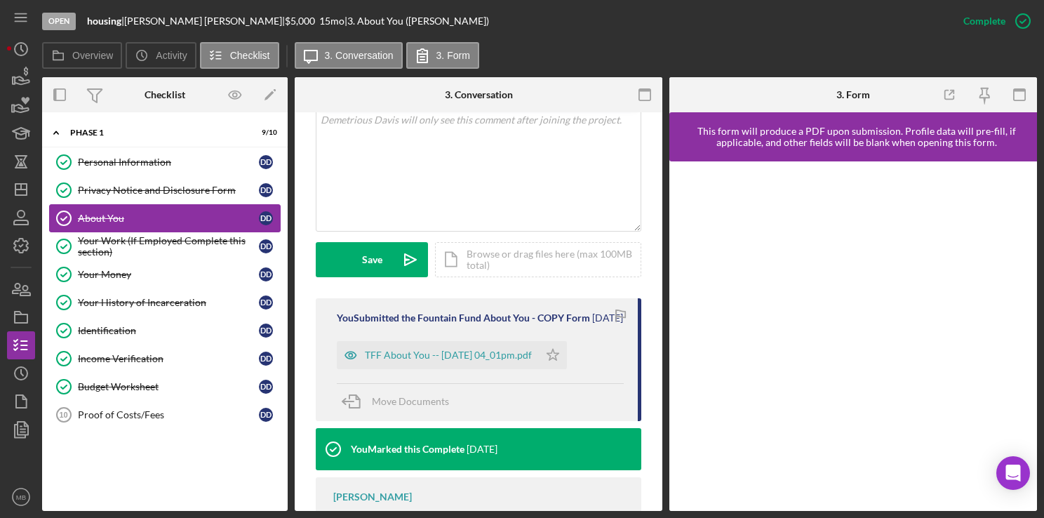
scroll to position [274, 0]
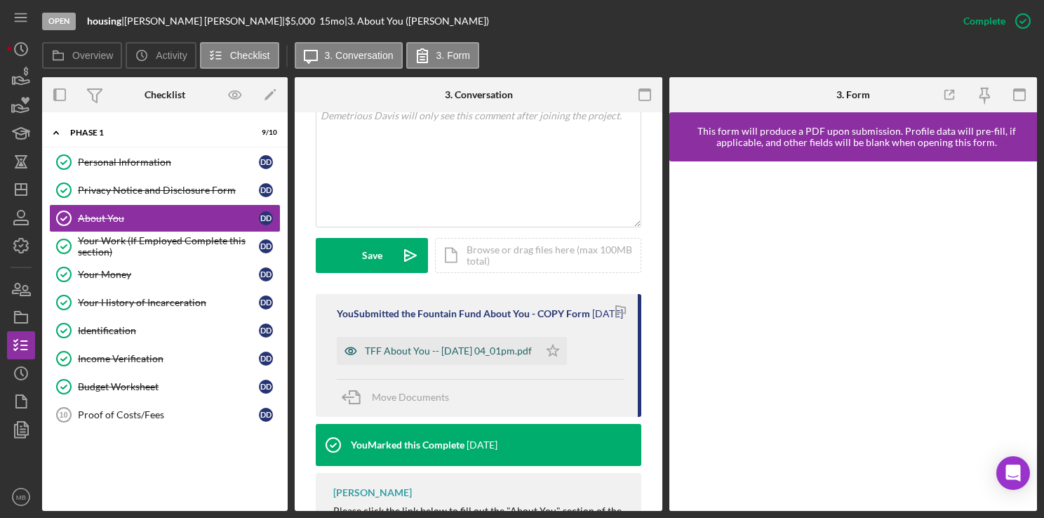
click at [512, 357] on div "TFF About You -- [DATE] 04_01pm.pdf" at bounding box center [448, 350] width 167 height 11
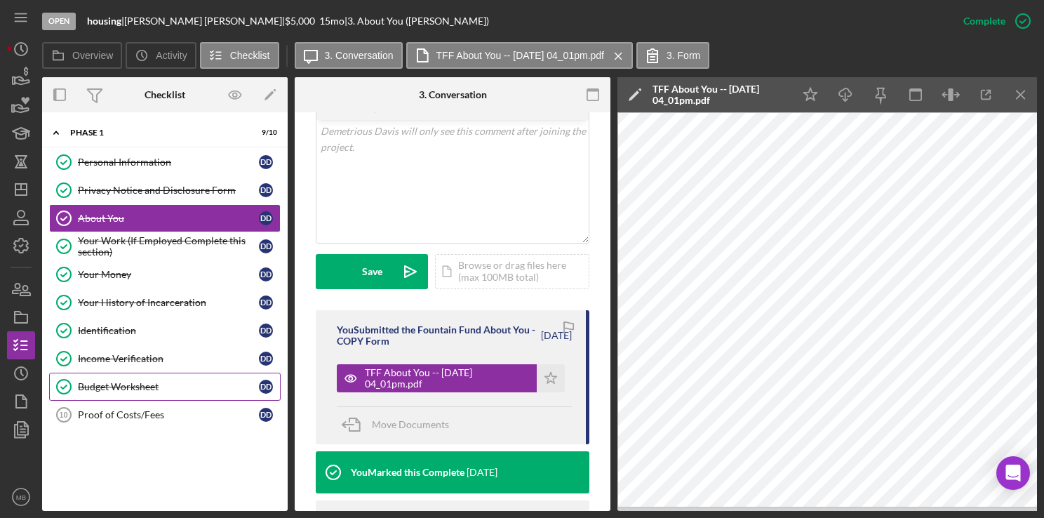
click at [134, 387] on div "Budget Worksheet" at bounding box center [168, 386] width 181 height 11
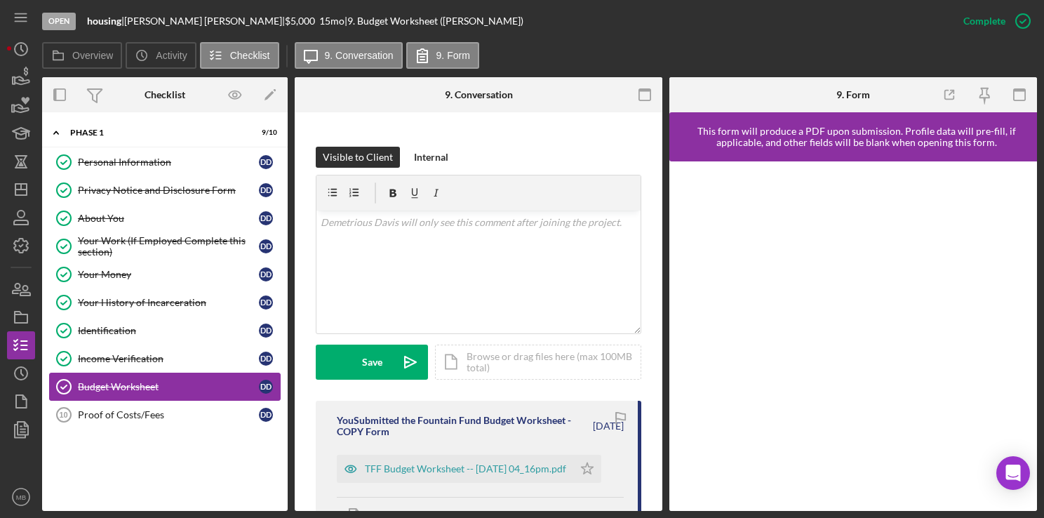
scroll to position [324, 0]
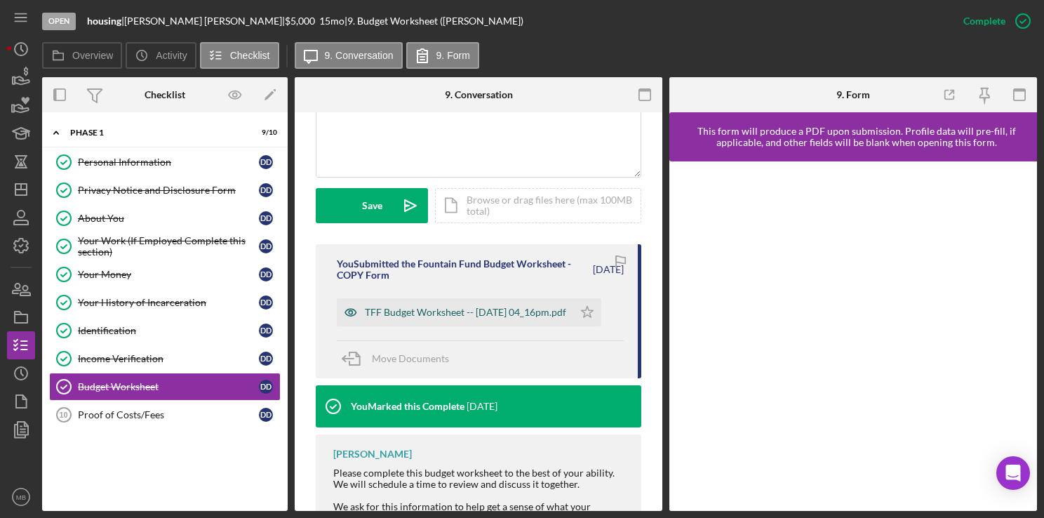
click at [474, 318] on div "TFF Budget Worksheet -- [DATE] 04_16pm.pdf" at bounding box center [465, 312] width 201 height 11
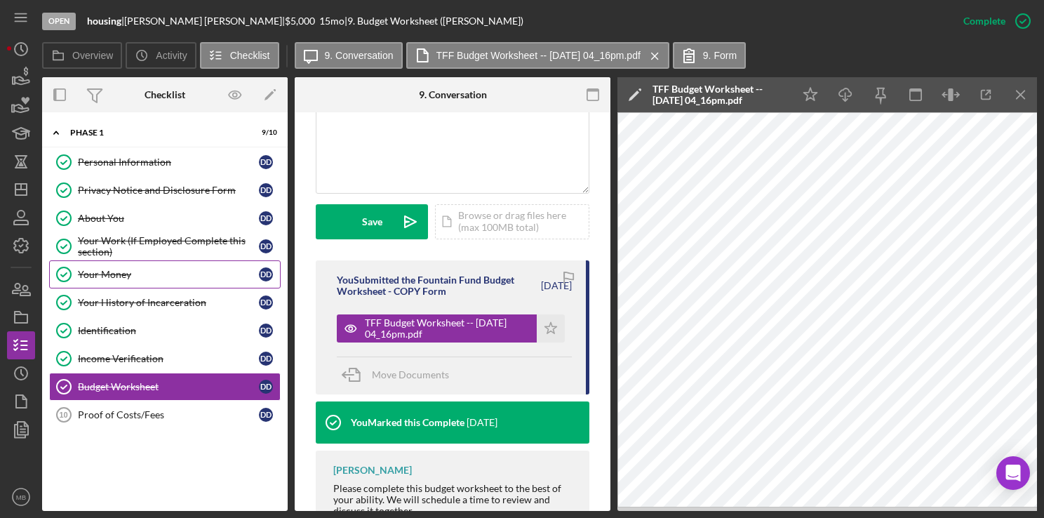
click at [115, 281] on link "Your Money Your Money D D" at bounding box center [165, 274] width 232 height 28
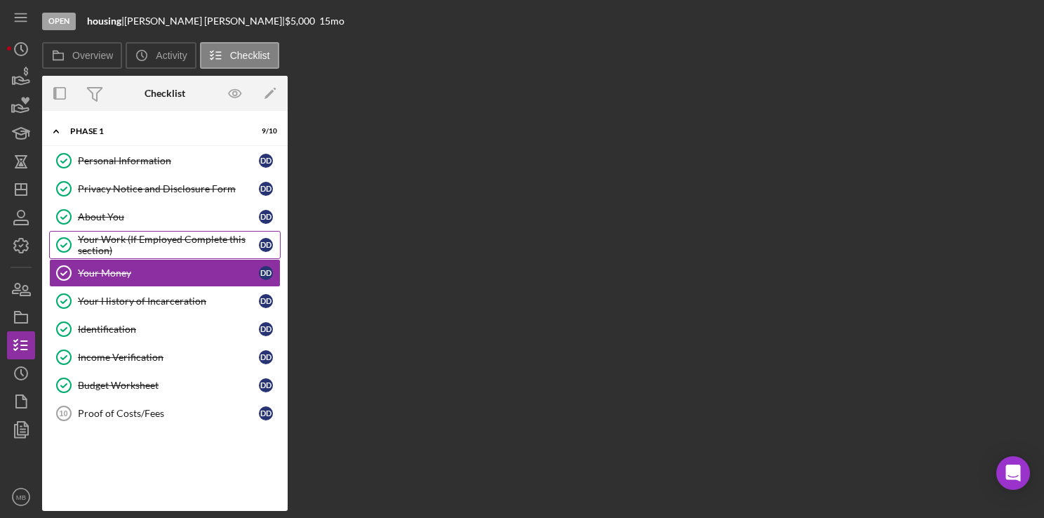
click at [149, 241] on div "Your Work (If Employed Complete this section)" at bounding box center [168, 245] width 181 height 22
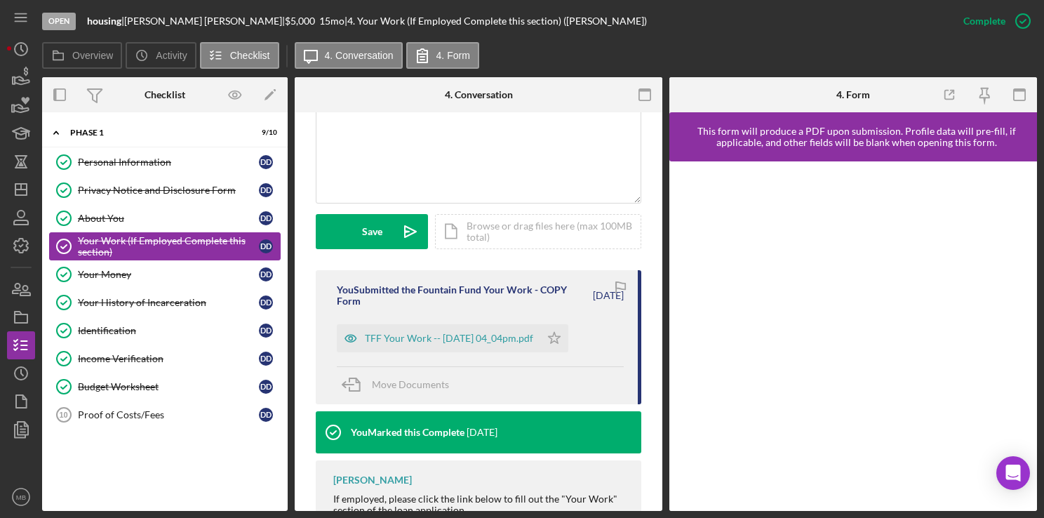
scroll to position [298, 0]
click at [474, 352] on div "TFF Your Work -- [DATE] 04_04pm.pdf" at bounding box center [439, 338] width 204 height 28
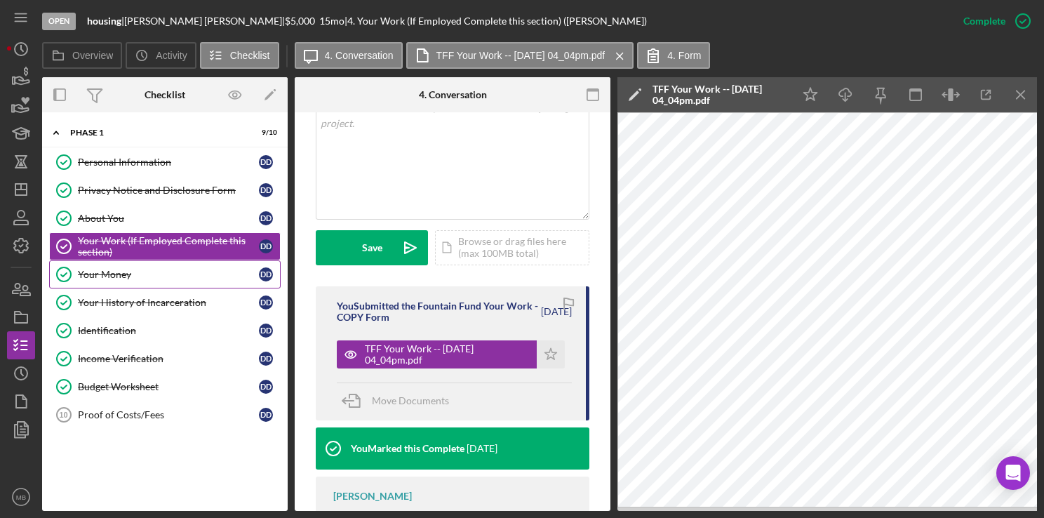
click at [110, 273] on div "Your Money" at bounding box center [168, 274] width 181 height 11
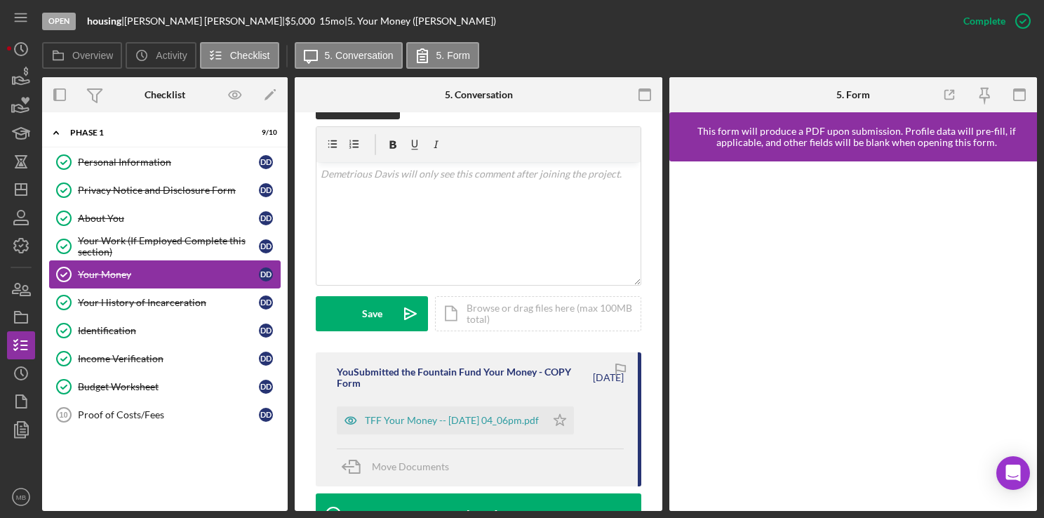
scroll to position [217, 0]
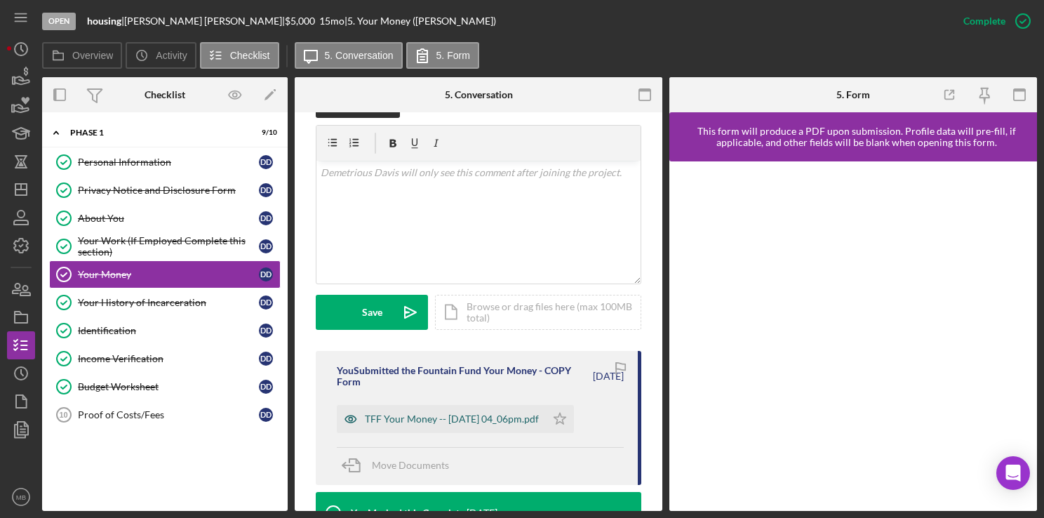
click at [455, 433] on div "TFF Your Money -- [DATE] 04_06pm.pdf" at bounding box center [441, 419] width 209 height 28
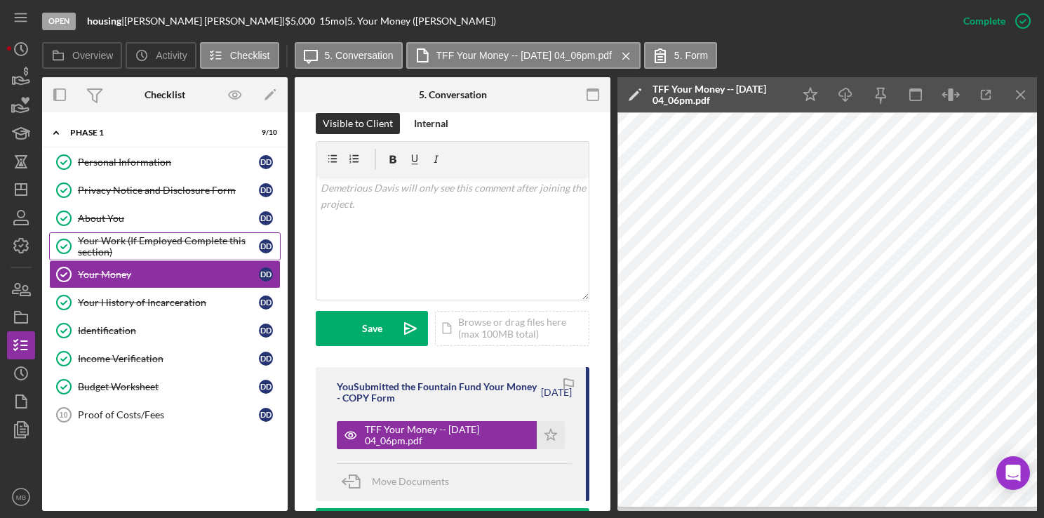
click at [180, 244] on div "Your Work (If Employed Complete this section)" at bounding box center [168, 246] width 181 height 22
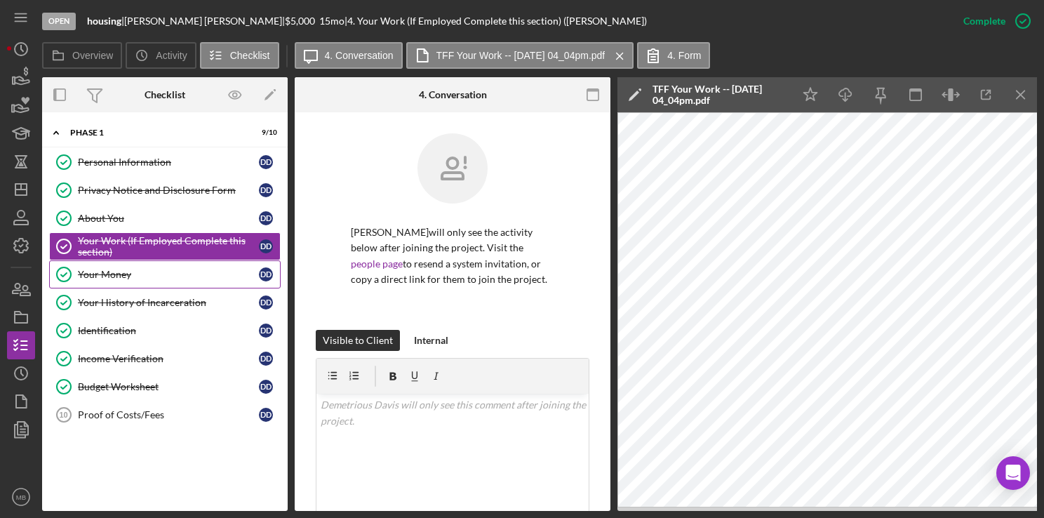
click at [116, 281] on link "Your Money Your Money D D" at bounding box center [165, 274] width 232 height 28
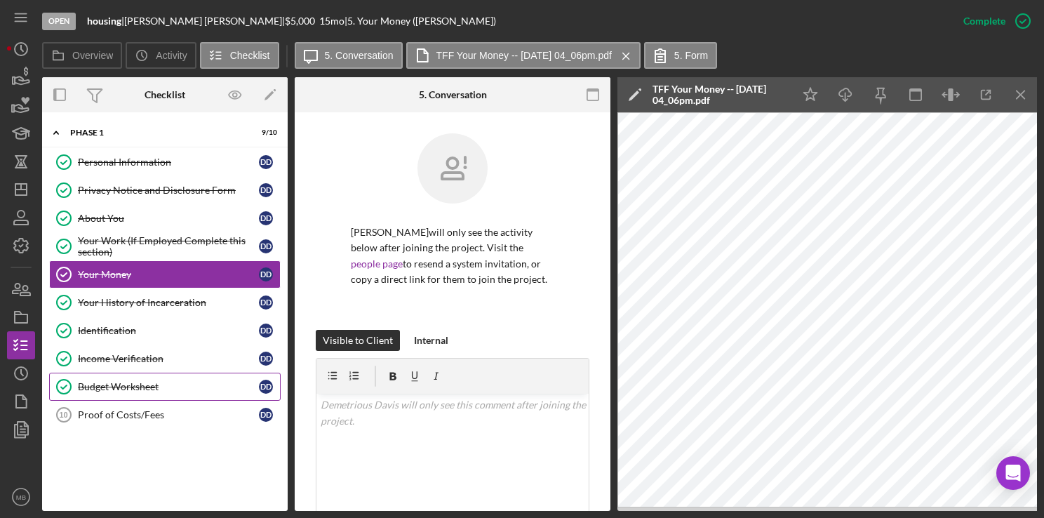
click at [140, 389] on div "Budget Worksheet" at bounding box center [168, 386] width 181 height 11
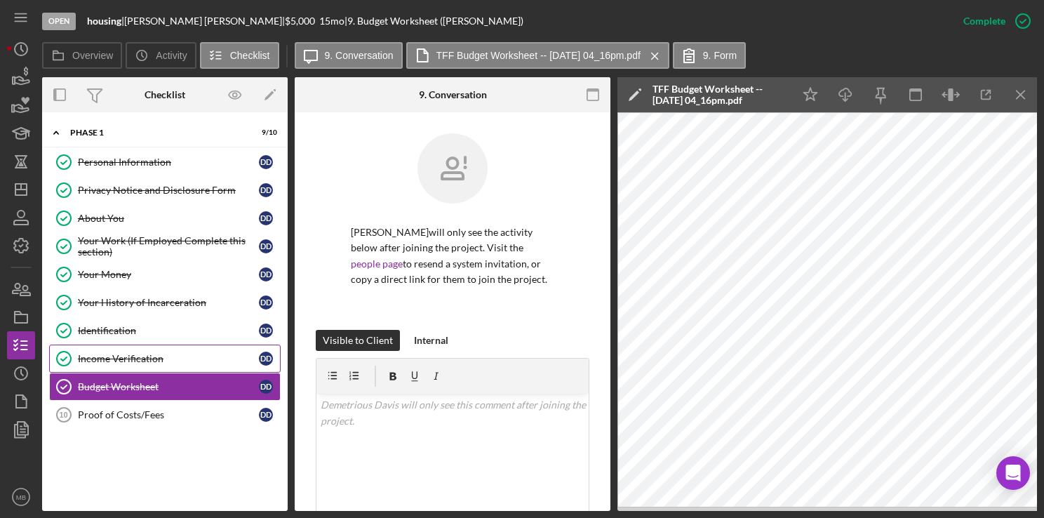
click at [139, 357] on div "Income Verification" at bounding box center [168, 358] width 181 height 11
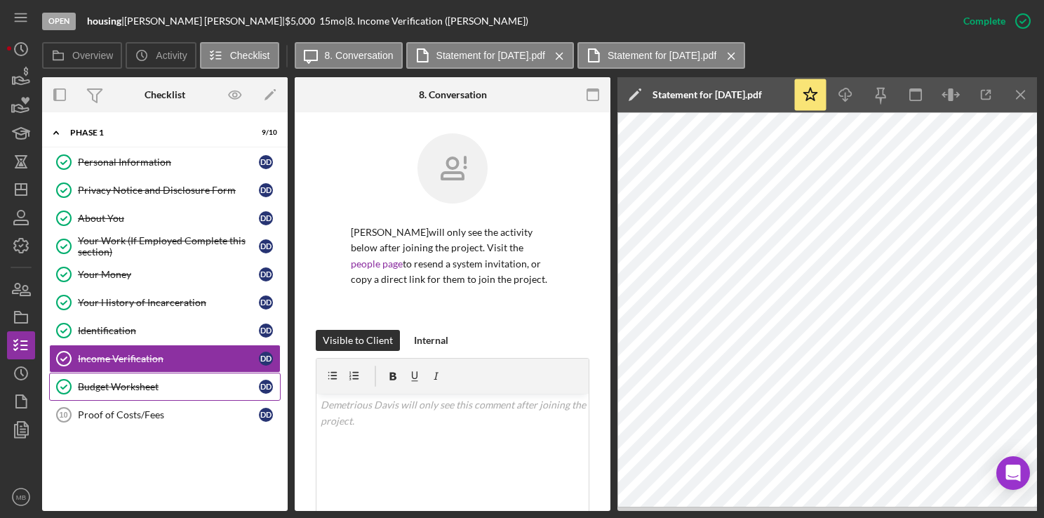
click at [123, 384] on div "Budget Worksheet" at bounding box center [168, 386] width 181 height 11
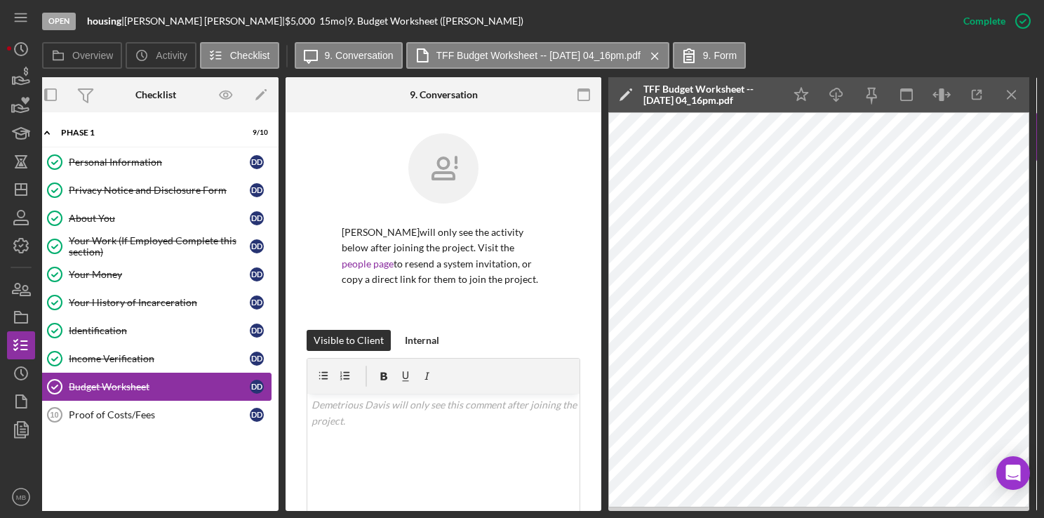
scroll to position [0, 8]
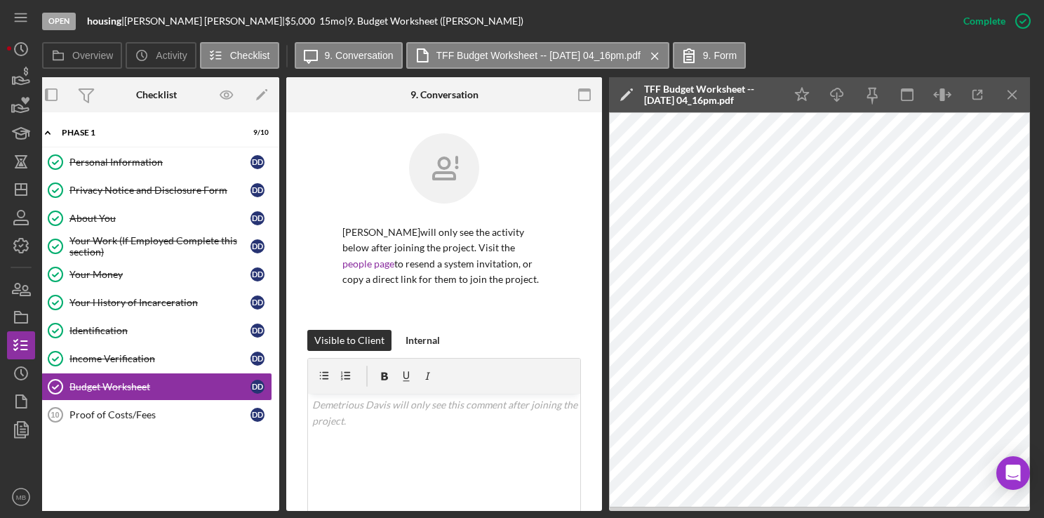
click at [687, 26] on div "Open housing | [PERSON_NAME] | $5,000 $5,000 15 mo | 9. Budget Worksheet ([PERS…" at bounding box center [495, 21] width 907 height 42
click at [17, 300] on icon "button" at bounding box center [21, 289] width 35 height 35
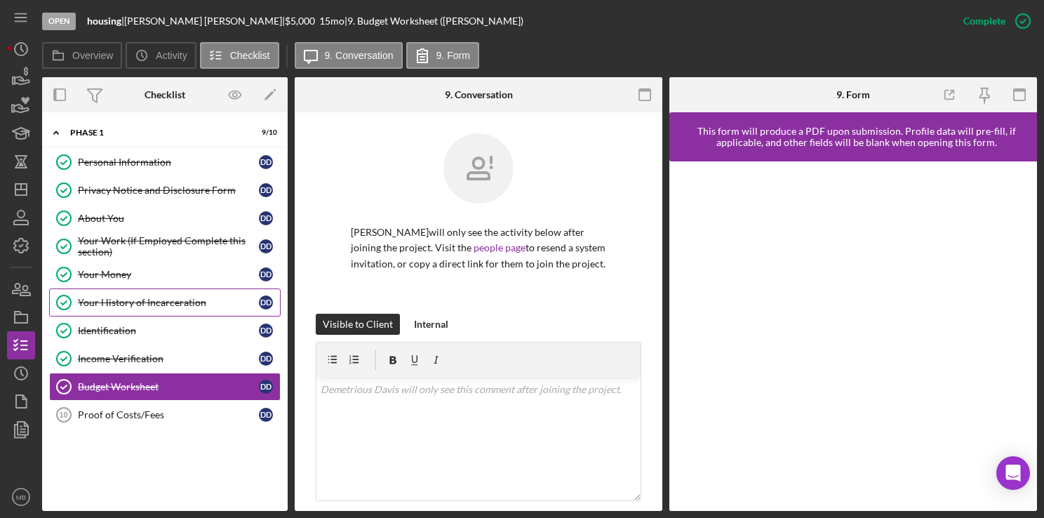
click at [171, 303] on div "Your History of Incarceration" at bounding box center [168, 302] width 181 height 11
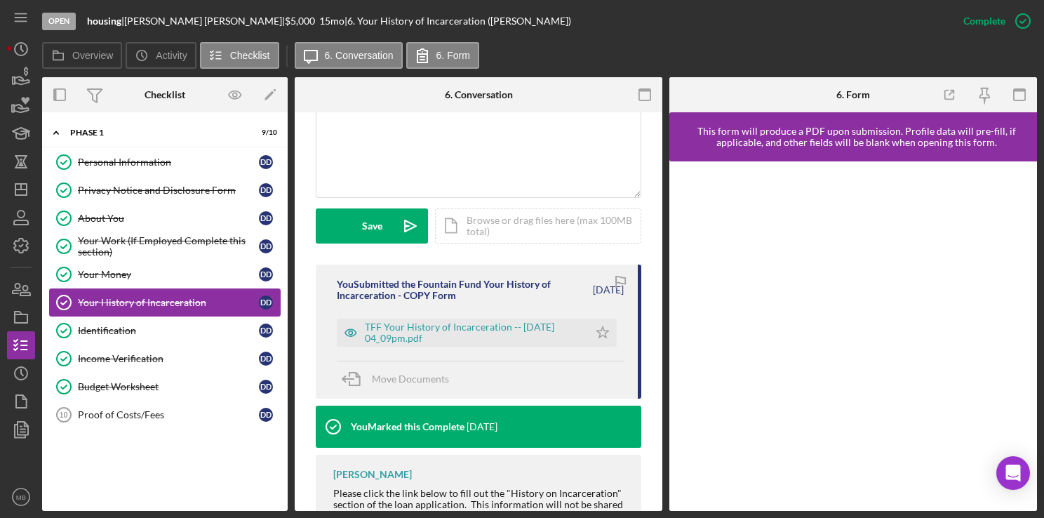
scroll to position [319, 0]
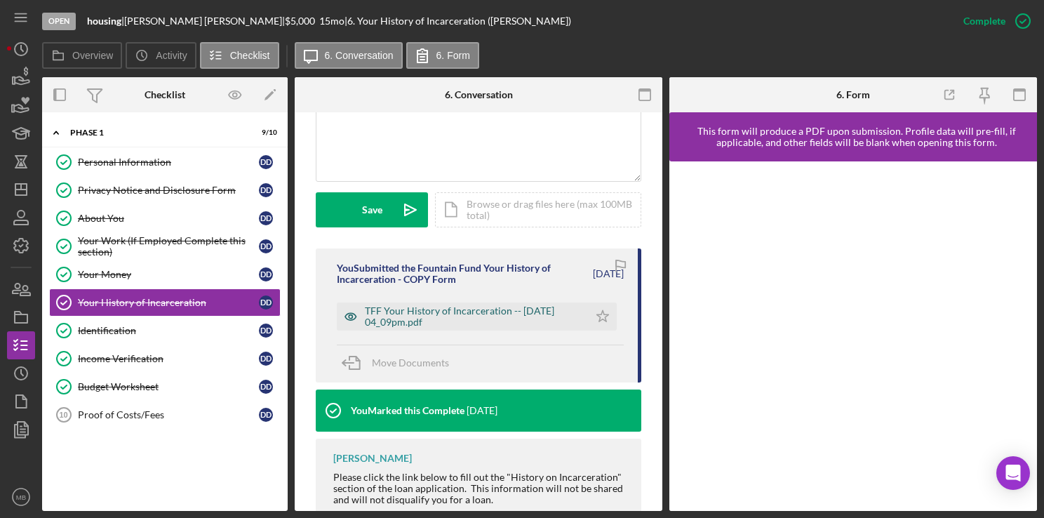
click at [485, 328] on div "TFF Your History of Incarceration -- [DATE] 04_09pm.pdf" at bounding box center [473, 316] width 217 height 22
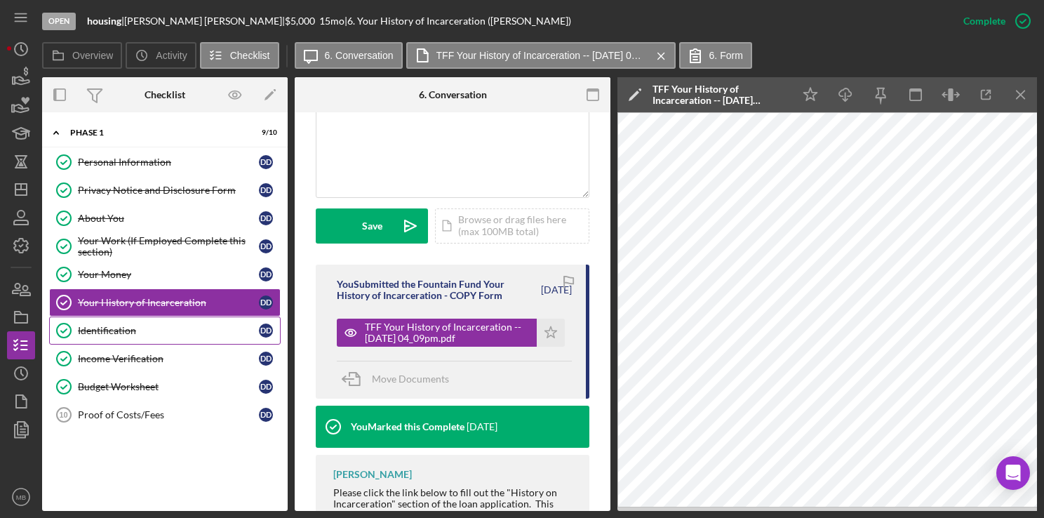
click at [121, 330] on div "Identification" at bounding box center [168, 330] width 181 height 11
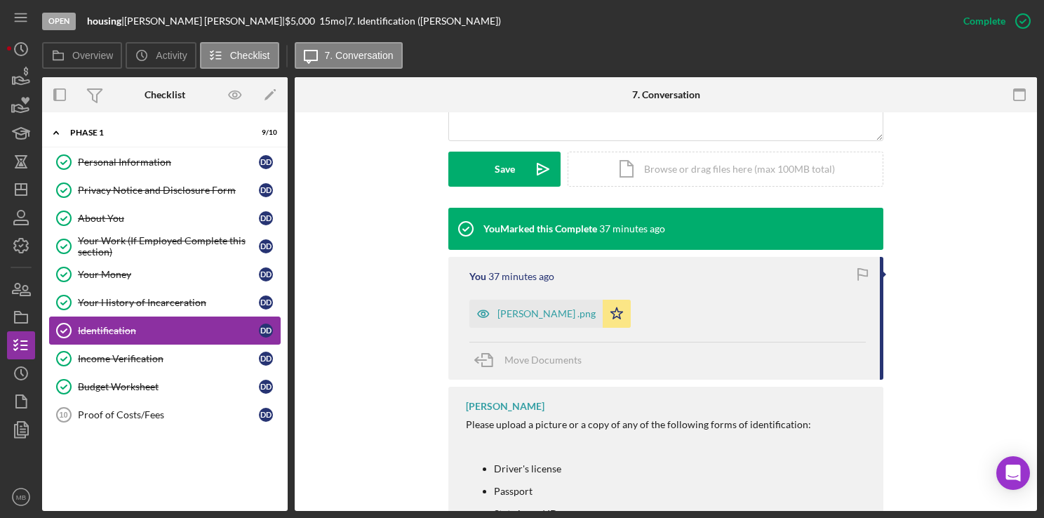
scroll to position [468, 0]
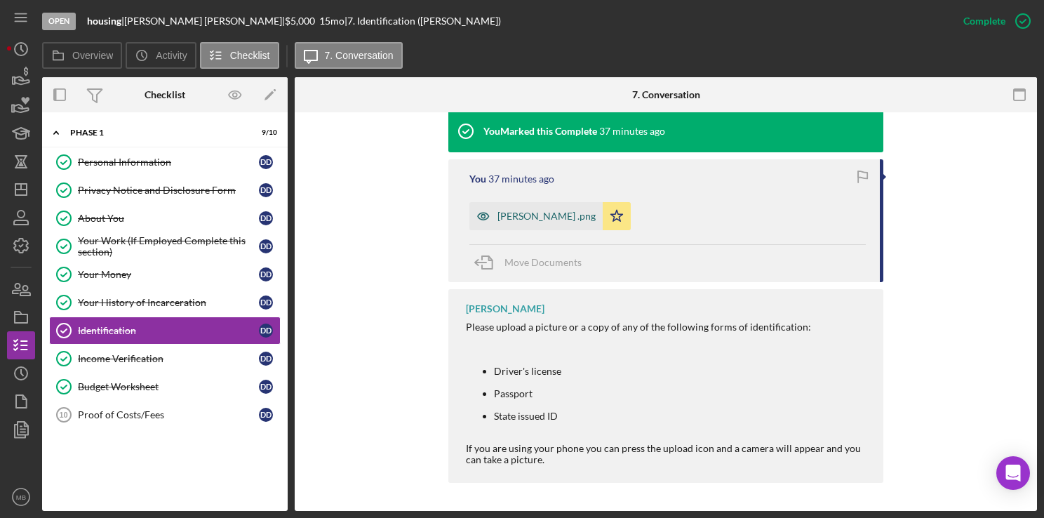
click at [526, 211] on div "[PERSON_NAME] .png" at bounding box center [536, 216] width 133 height 28
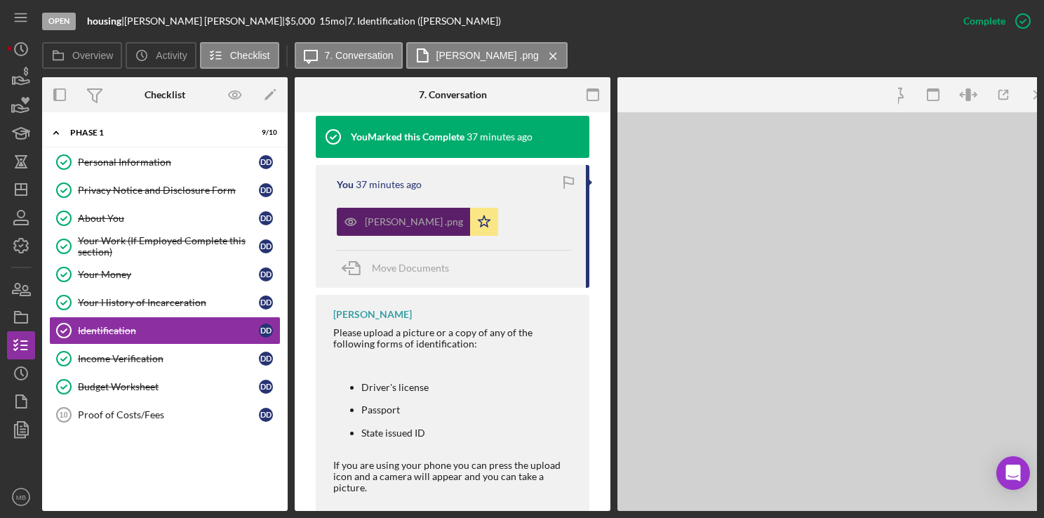
scroll to position [484, 0]
